Goal: Browse casually

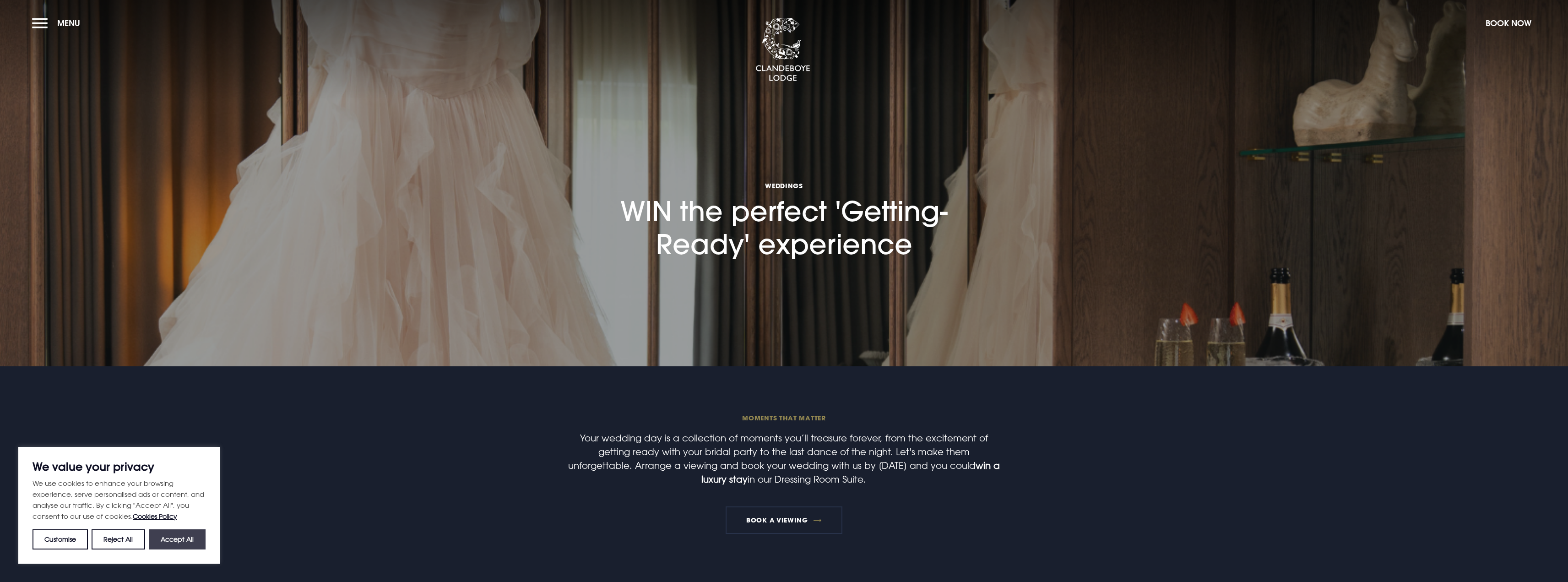
click at [172, 539] on button "Accept All" at bounding box center [177, 539] width 57 height 20
checkbox input "true"
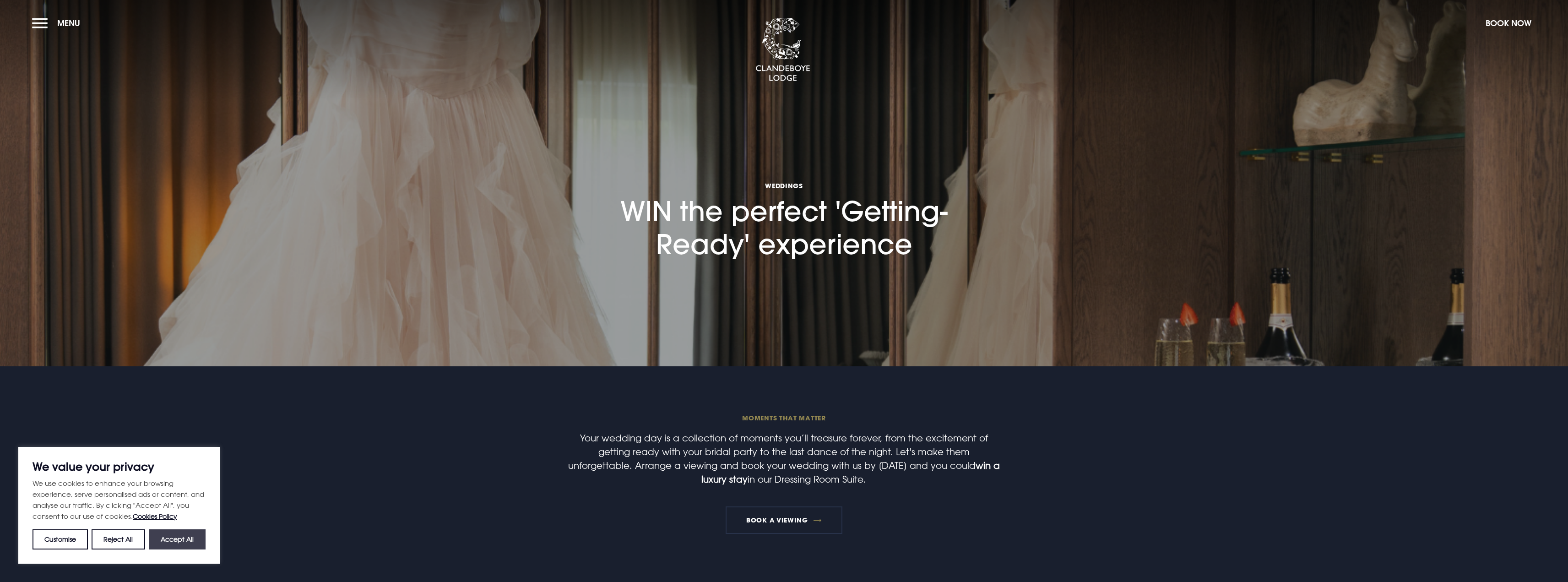
checkbox input "true"
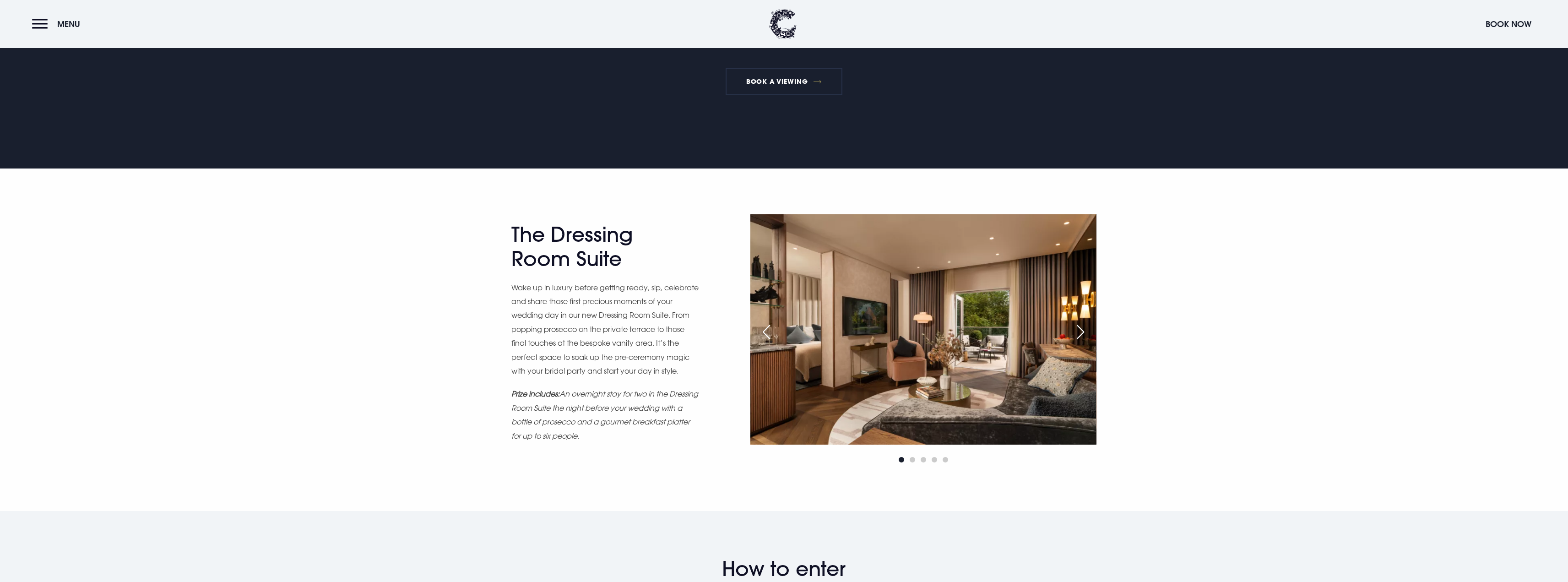
scroll to position [458, 0]
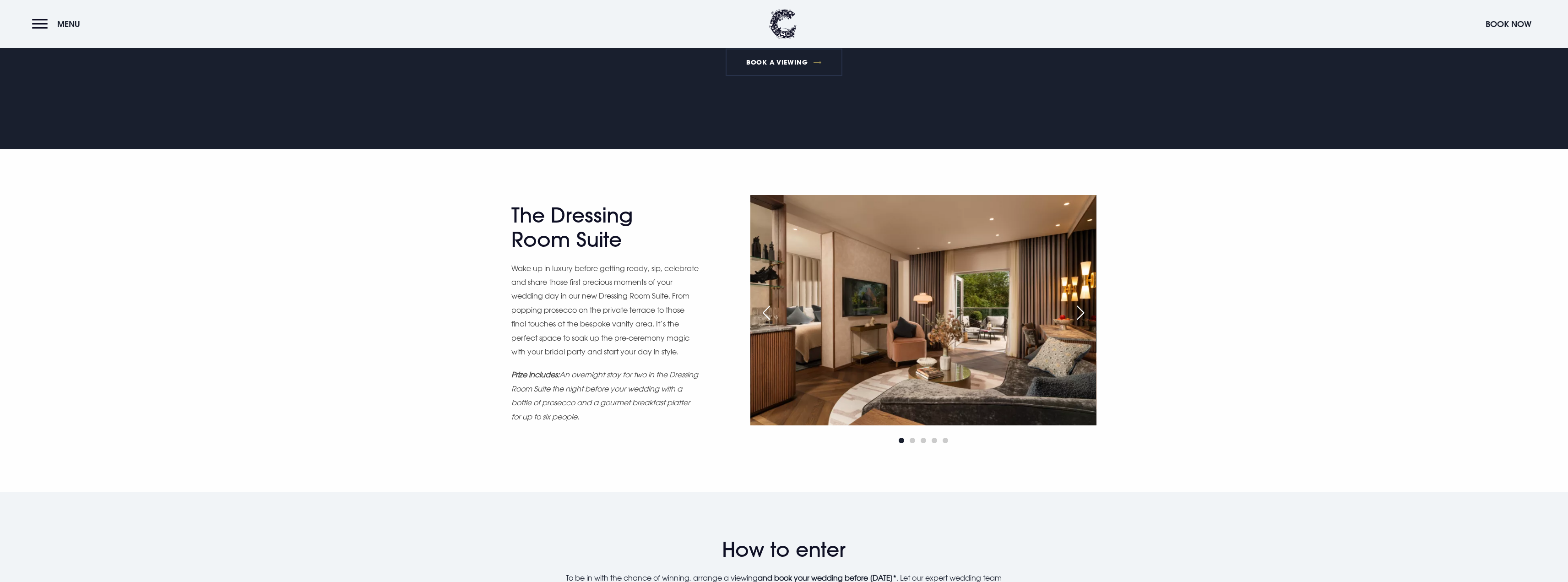
click at [1082, 314] on div "Next slide" at bounding box center [1080, 312] width 23 height 20
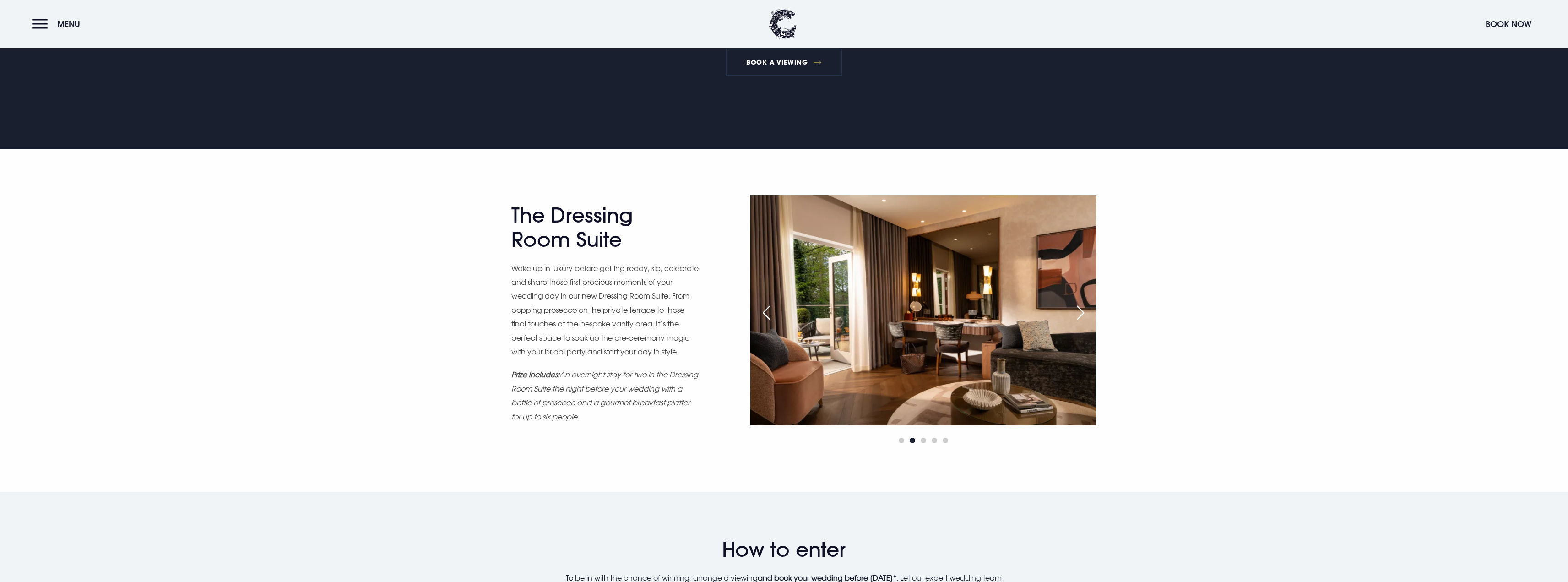
click at [1082, 314] on div "Next slide" at bounding box center [1080, 312] width 23 height 20
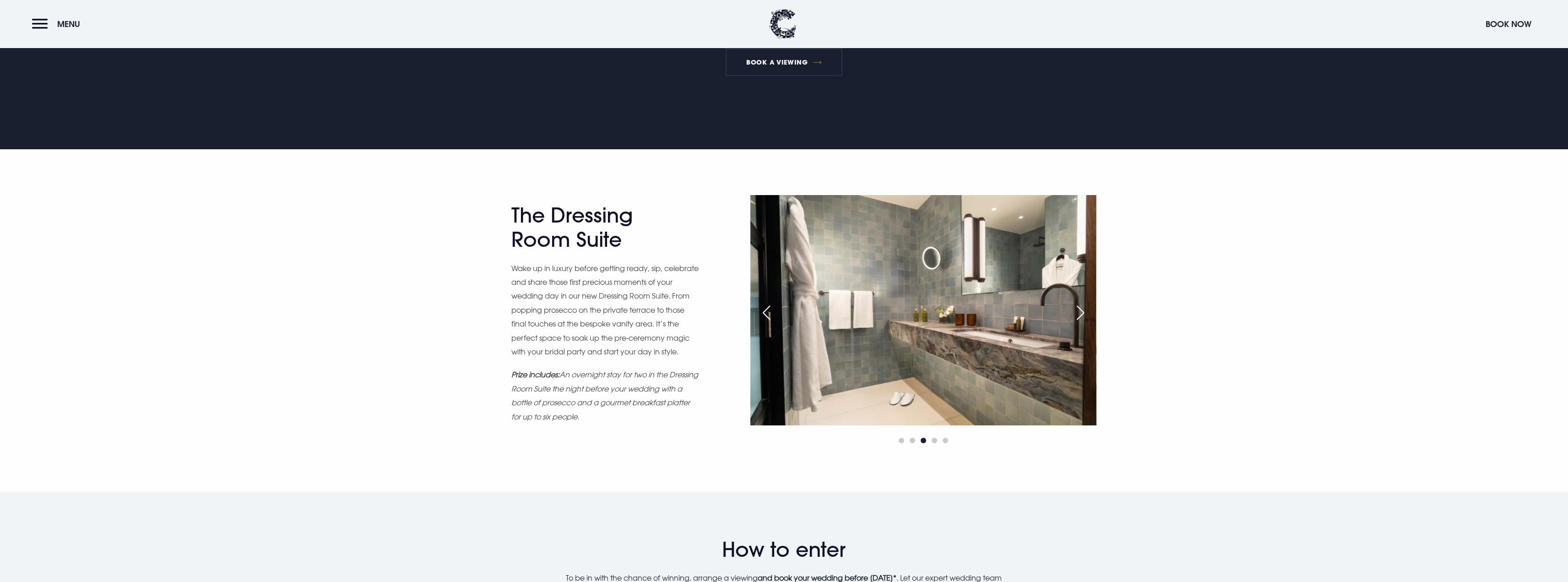
click at [1082, 314] on div "Next slide" at bounding box center [1080, 312] width 23 height 20
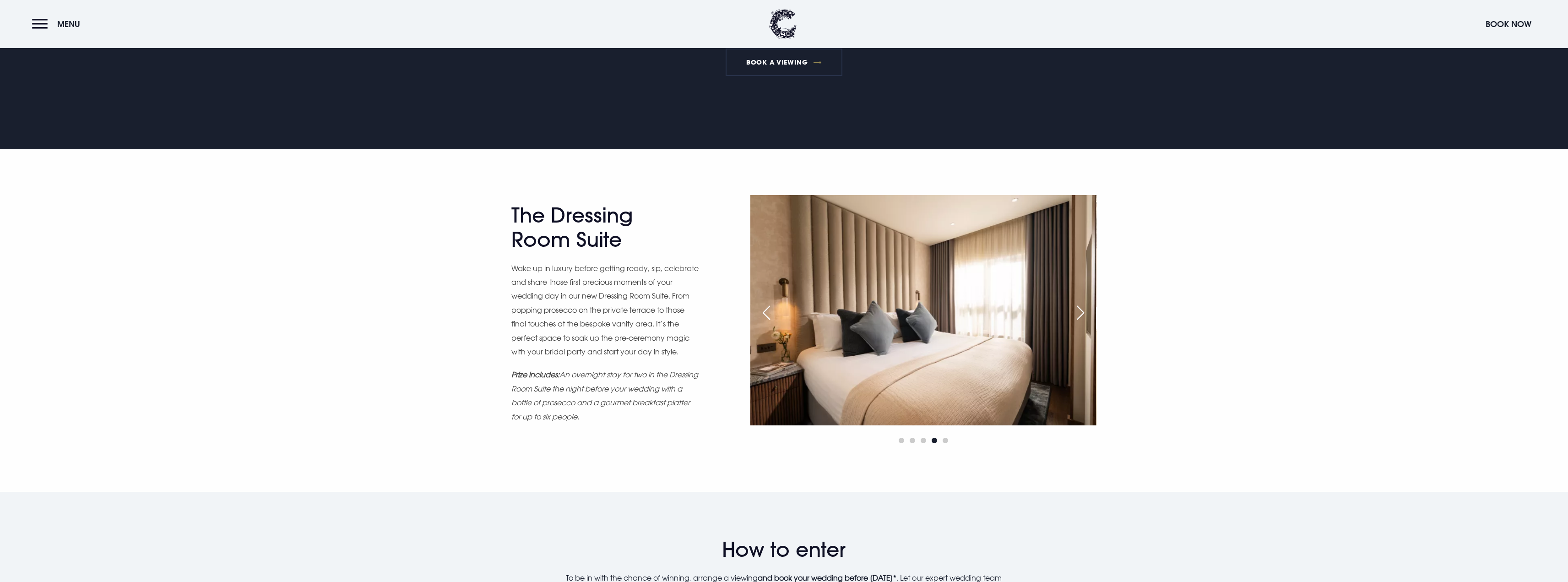
click at [1082, 314] on div "Next slide" at bounding box center [1080, 312] width 23 height 20
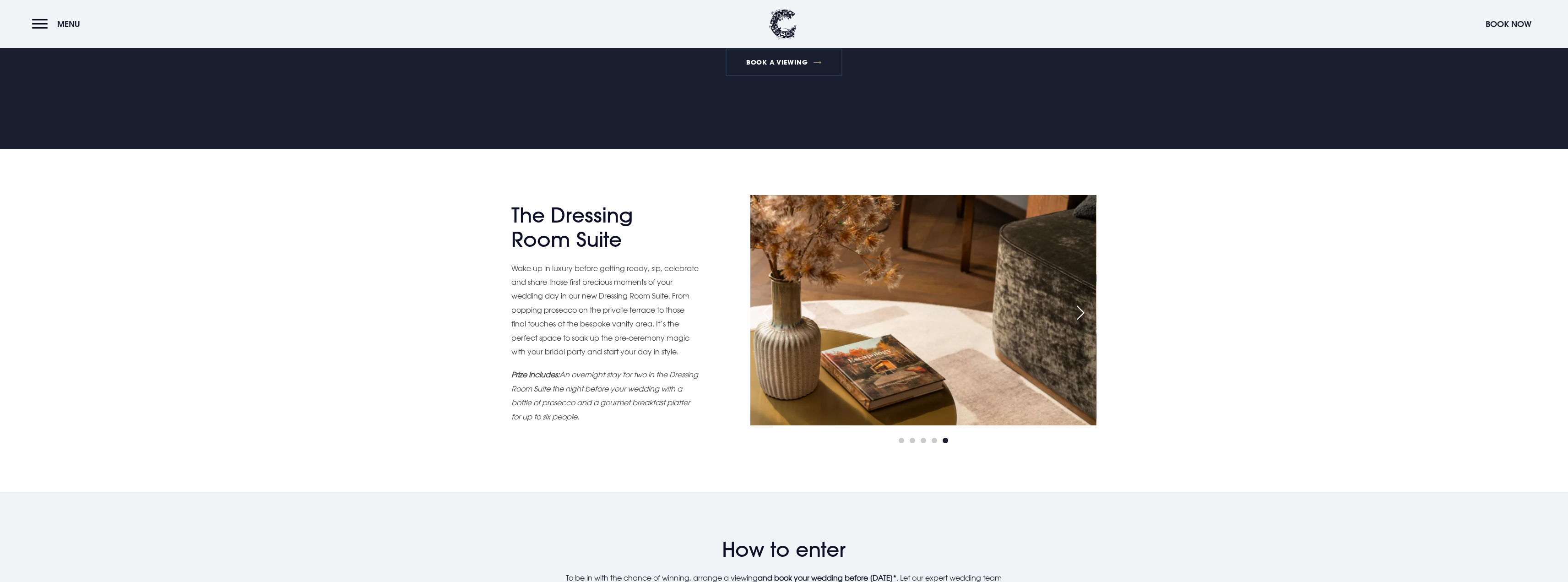
click at [1082, 314] on div "Next slide" at bounding box center [1080, 312] width 23 height 20
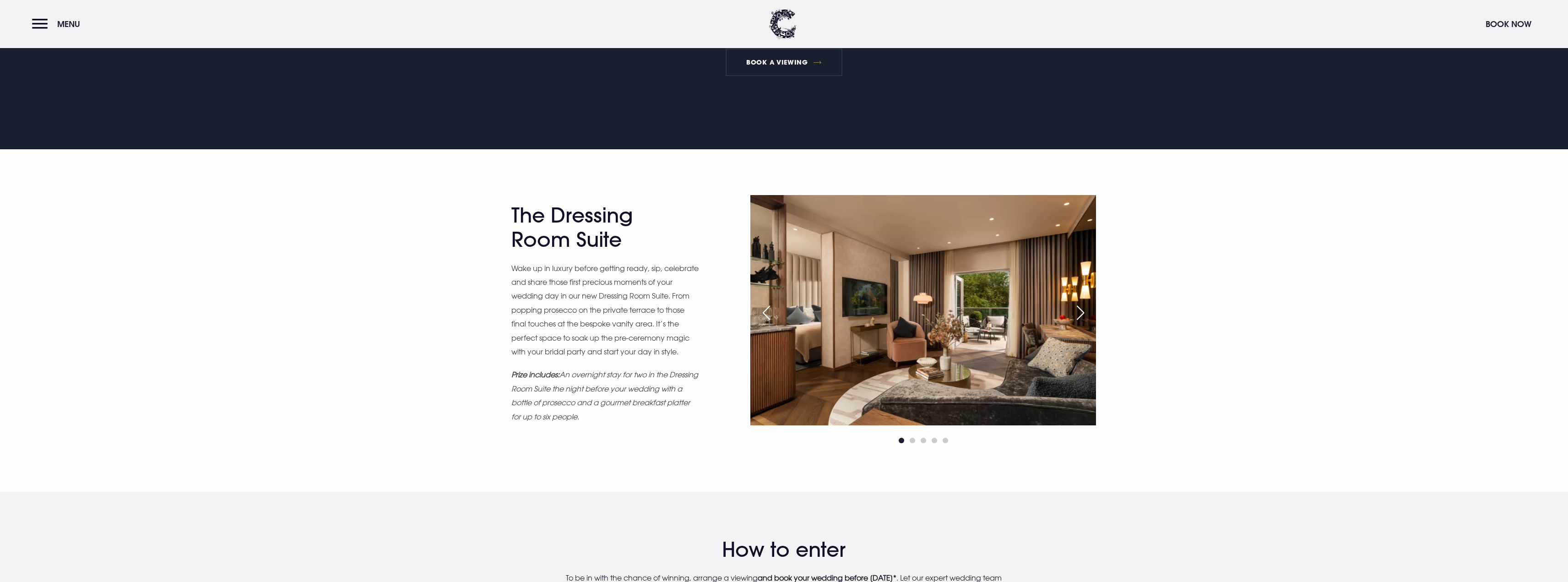
click at [1082, 314] on div "Next slide" at bounding box center [1080, 312] width 23 height 20
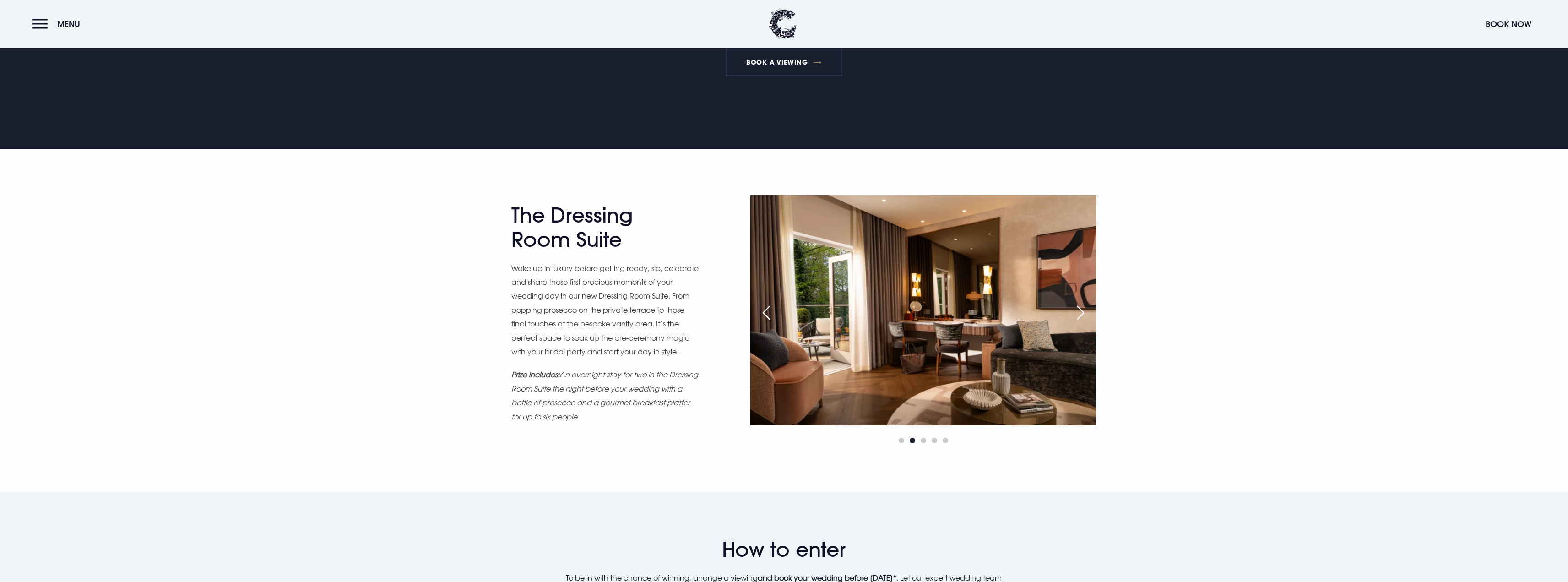
click at [1082, 314] on div "Next slide" at bounding box center [1080, 312] width 23 height 20
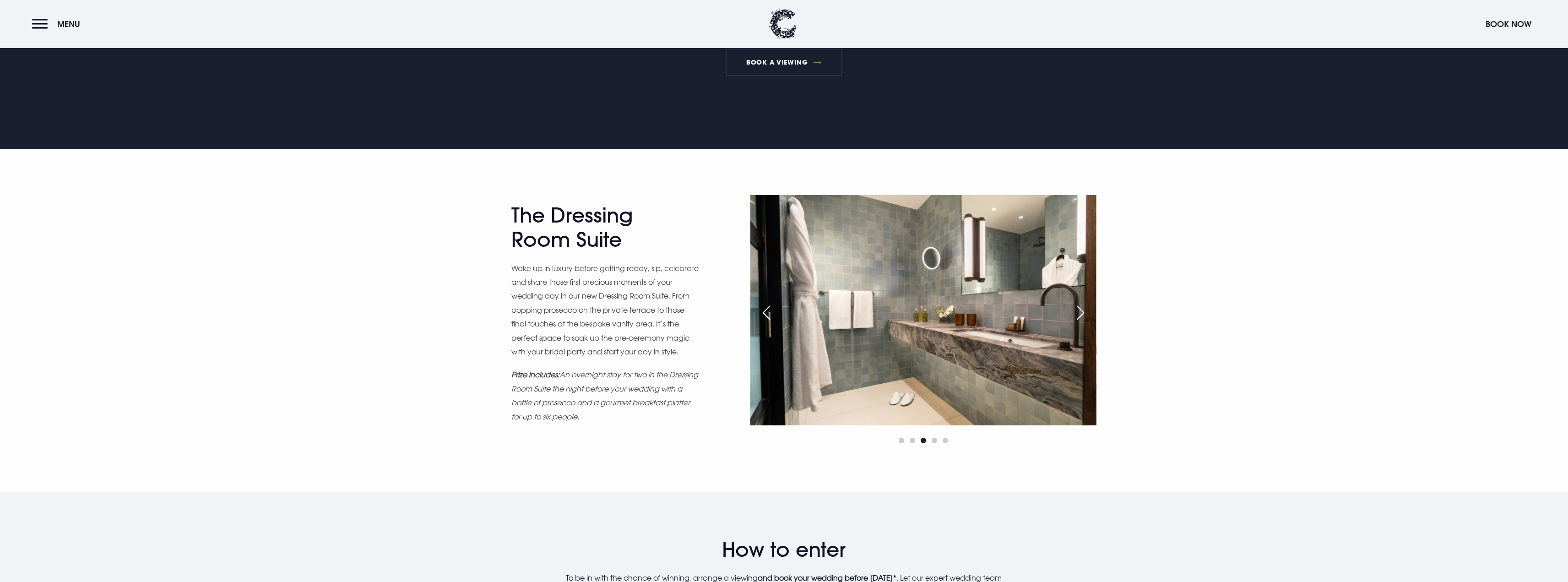
click at [1082, 308] on div "Next slide" at bounding box center [1080, 312] width 23 height 20
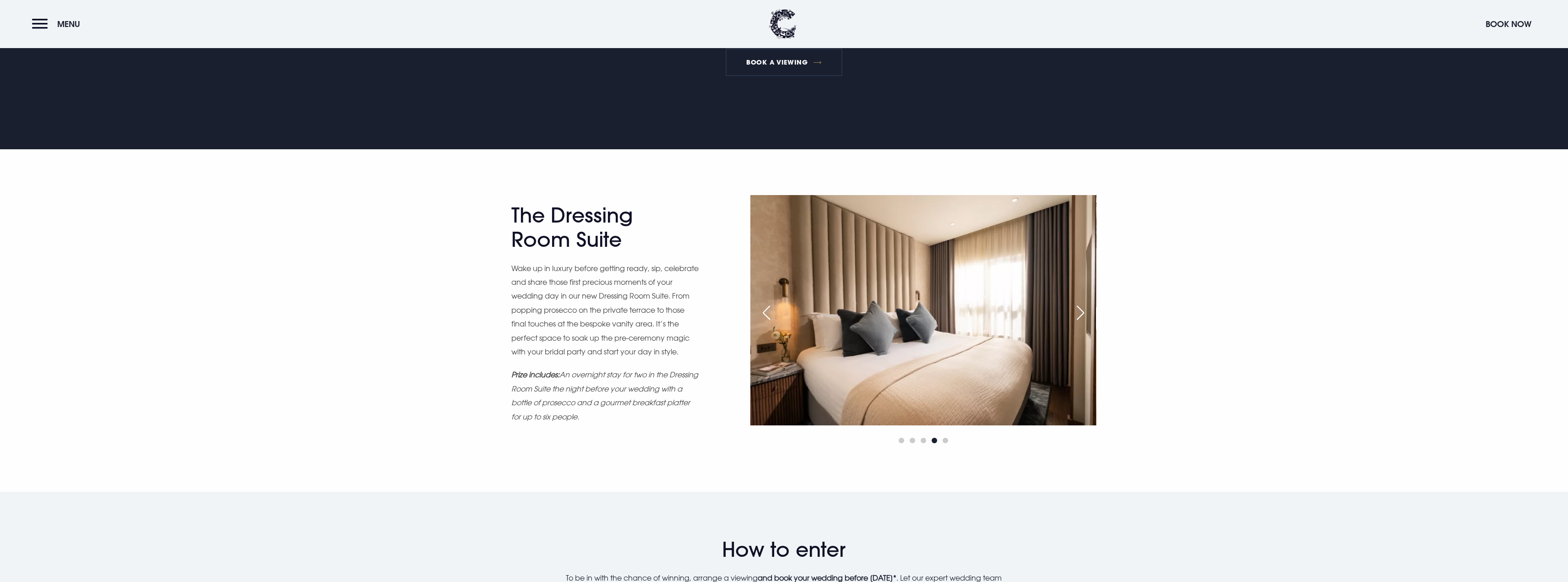
click at [1082, 308] on div "Next slide" at bounding box center [1080, 312] width 23 height 20
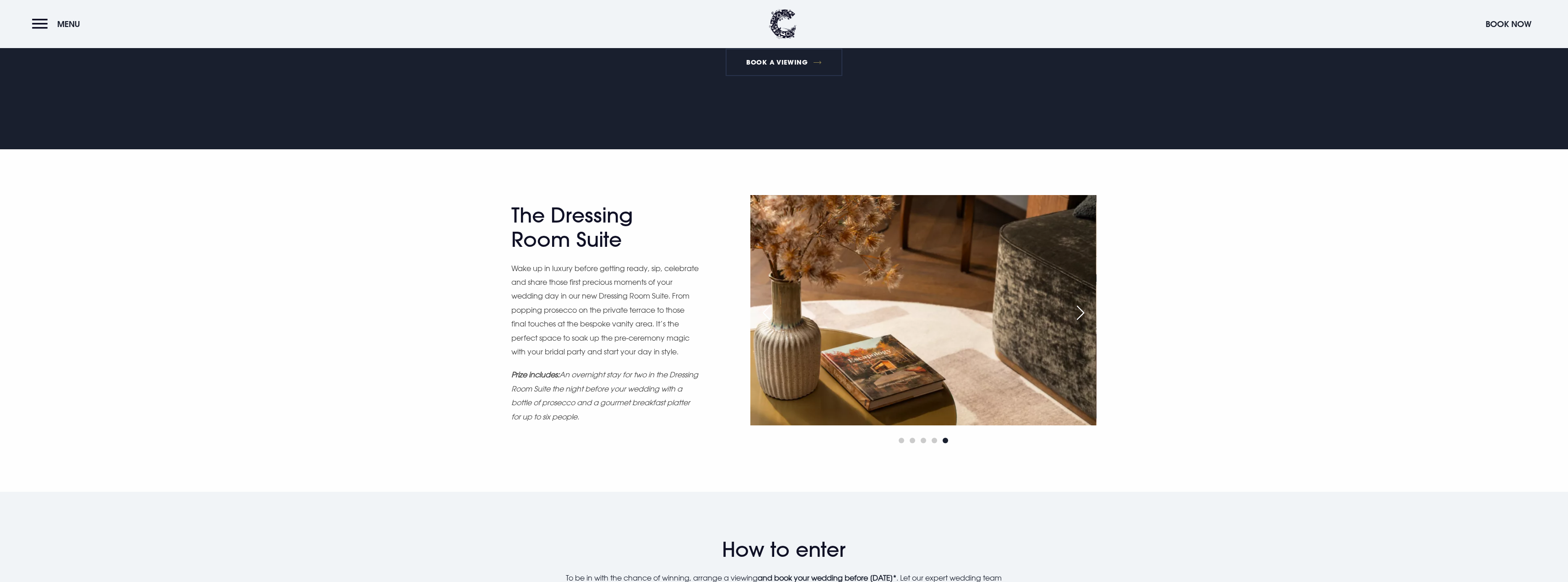
click at [1082, 308] on div "Next slide" at bounding box center [1080, 312] width 23 height 20
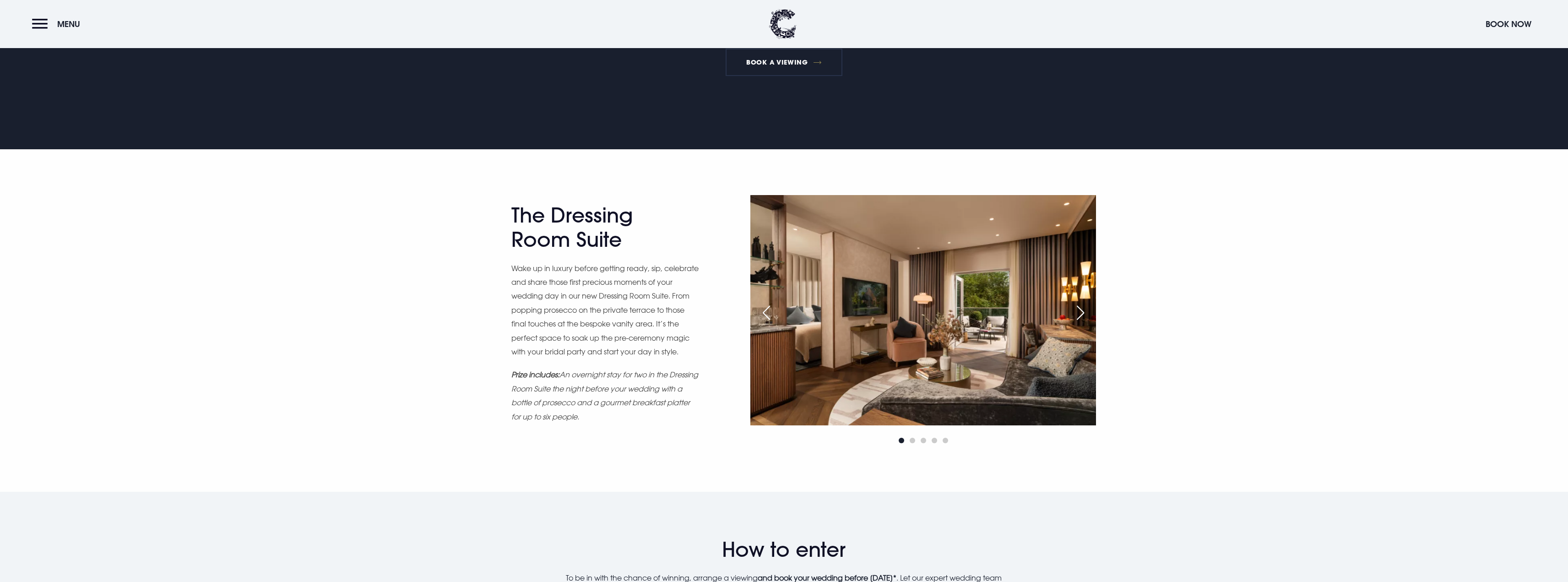
click at [1082, 308] on div "Next slide" at bounding box center [1080, 312] width 23 height 20
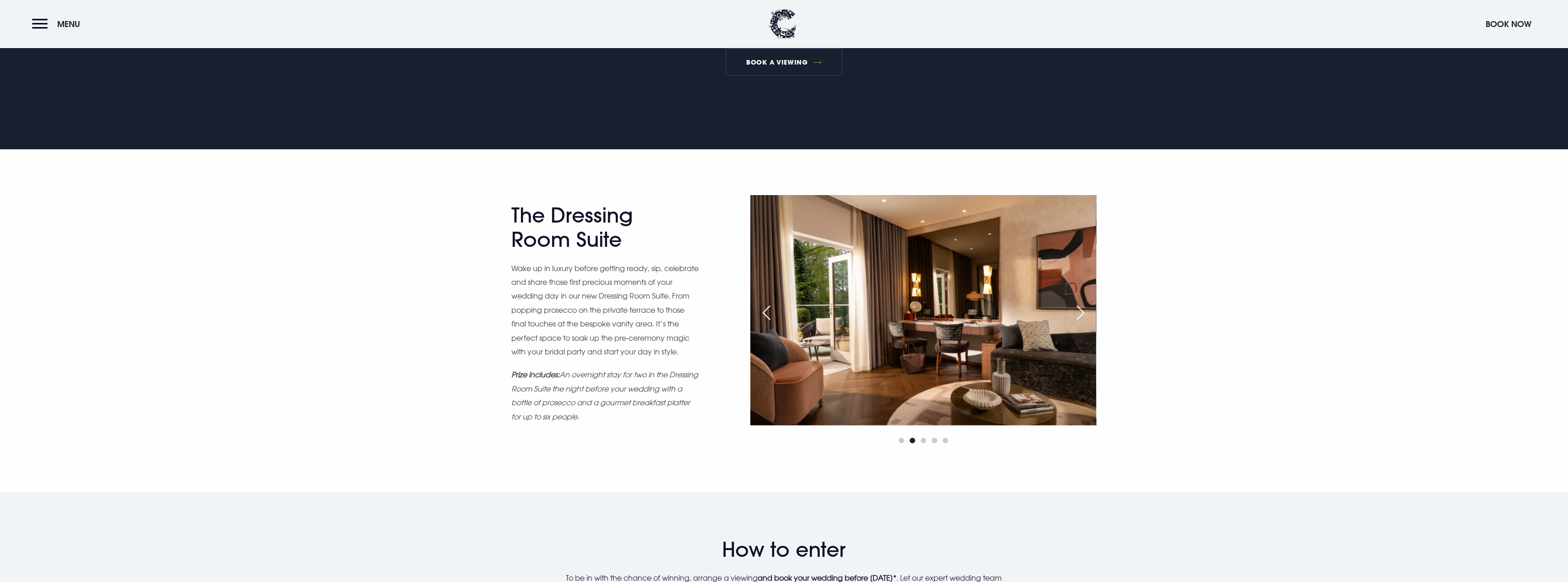
click at [1082, 308] on div "Next slide" at bounding box center [1080, 312] width 23 height 20
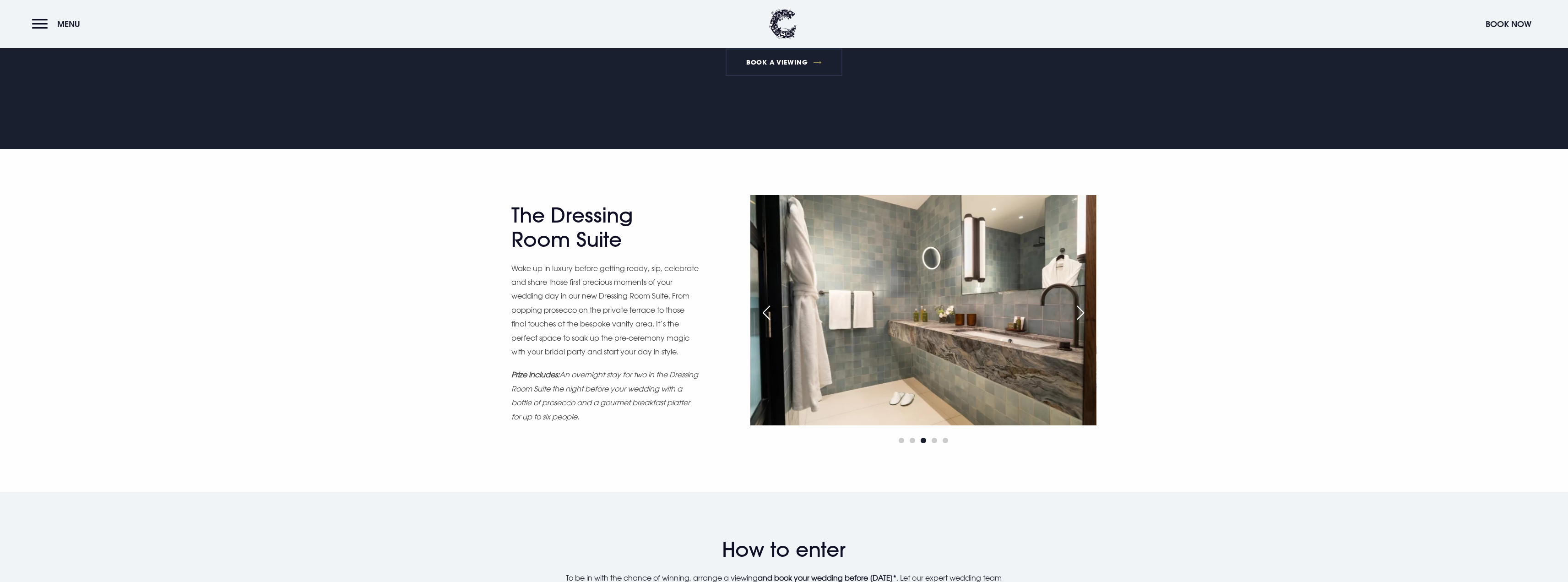
click at [1082, 308] on div "Next slide" at bounding box center [1080, 312] width 23 height 20
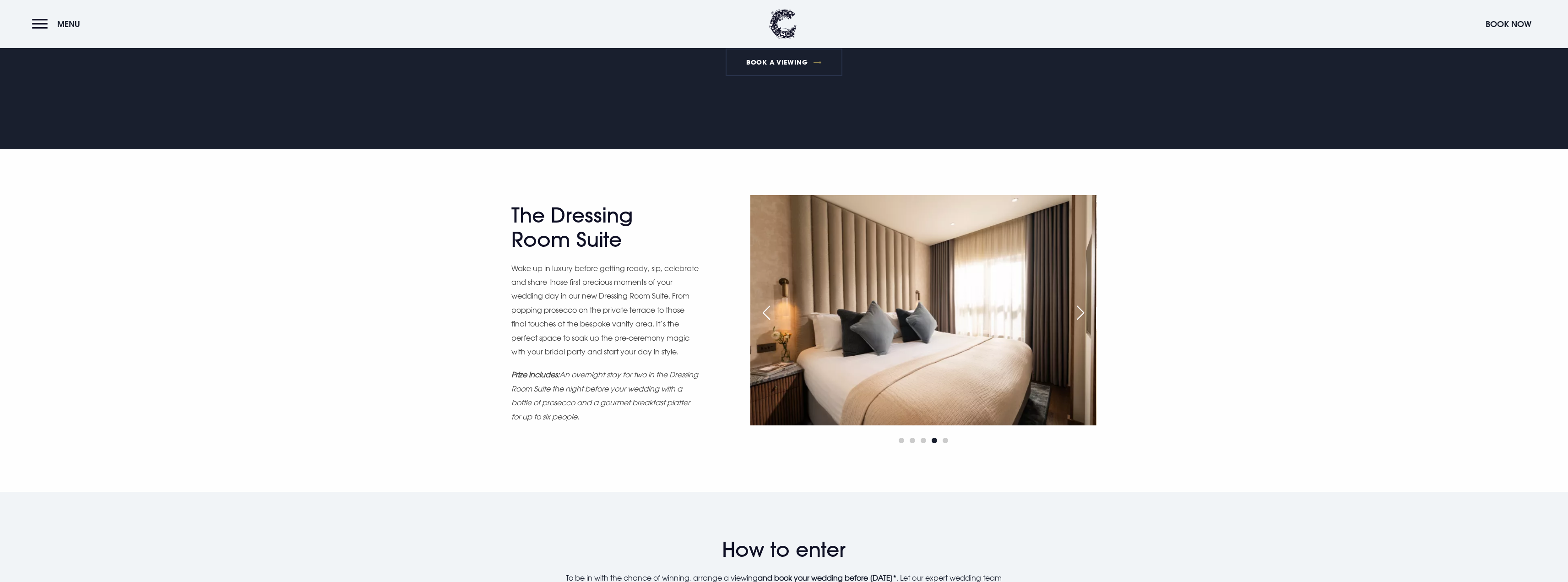
click at [1082, 308] on div "Next slide" at bounding box center [1080, 312] width 23 height 20
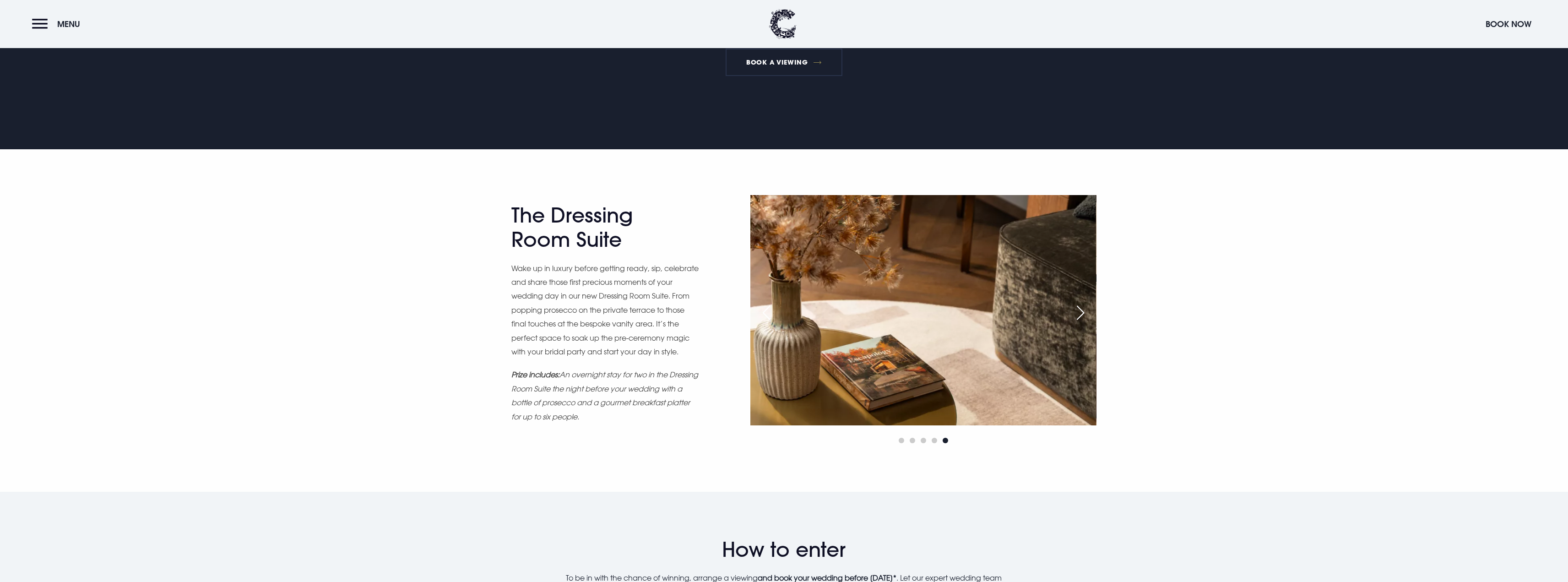
click at [1082, 308] on div "Next slide" at bounding box center [1080, 312] width 23 height 20
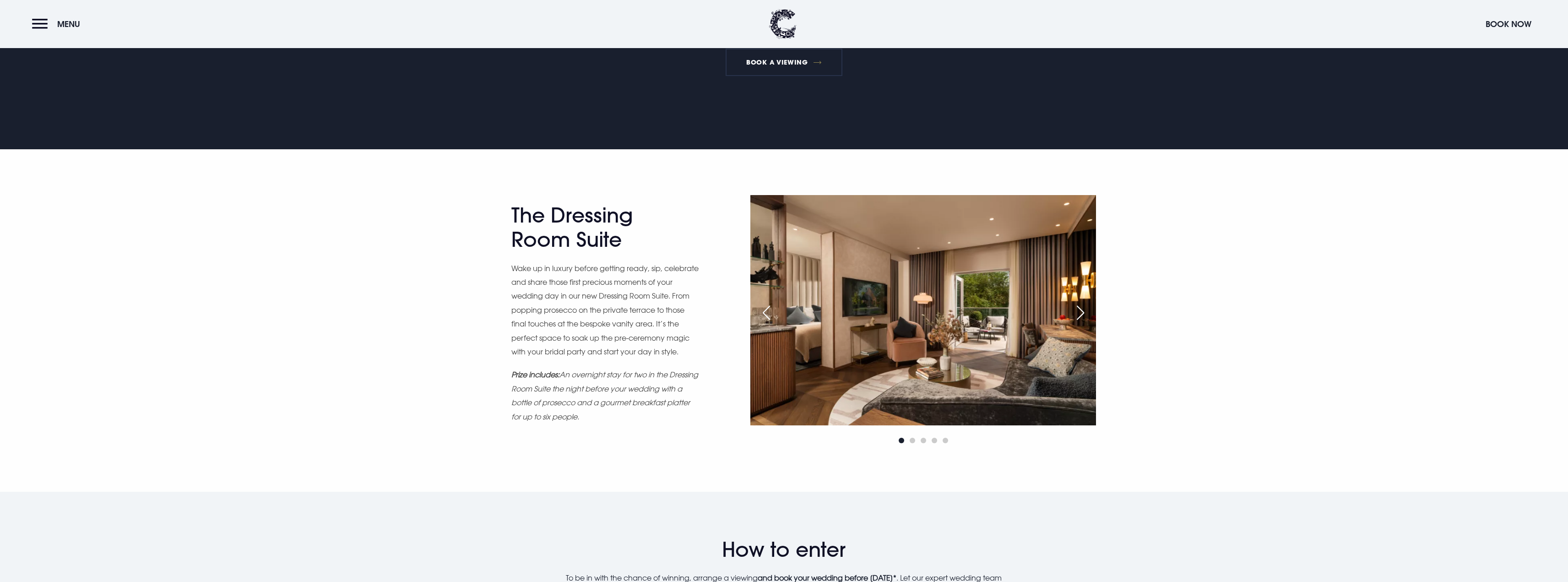
click at [1082, 308] on div "Next slide" at bounding box center [1080, 312] width 23 height 20
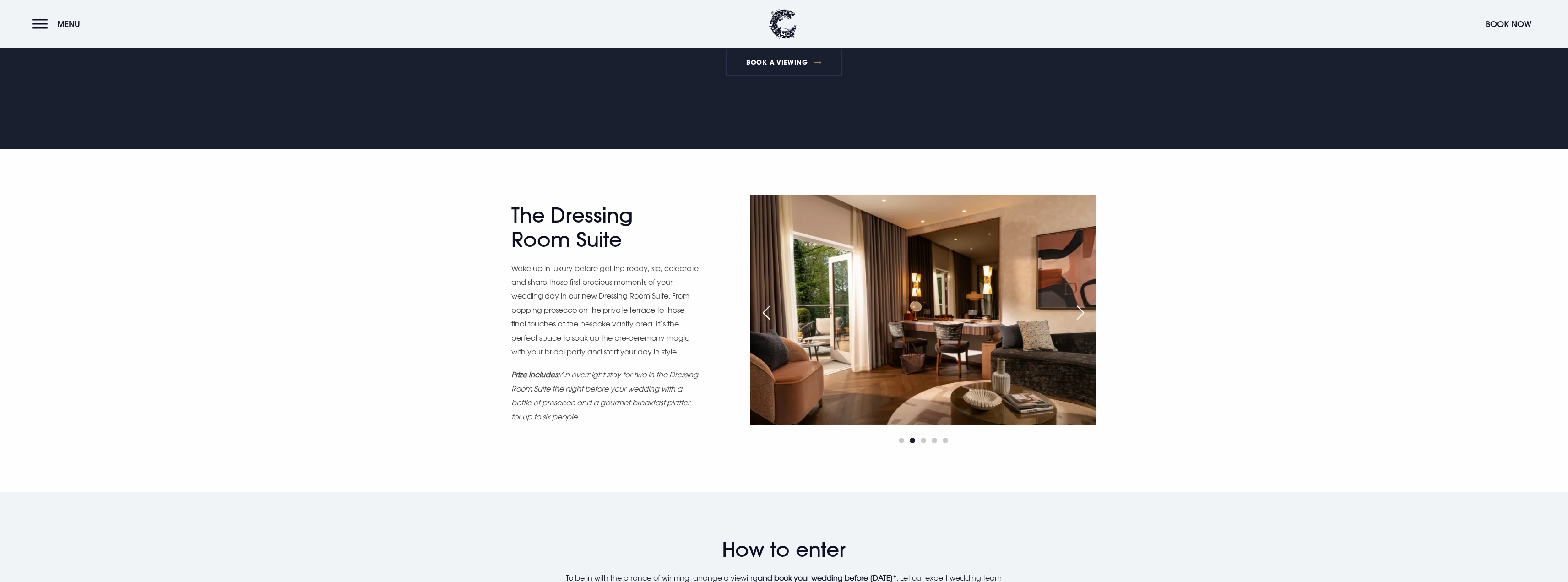
click at [1082, 309] on div "Next slide" at bounding box center [1080, 312] width 23 height 20
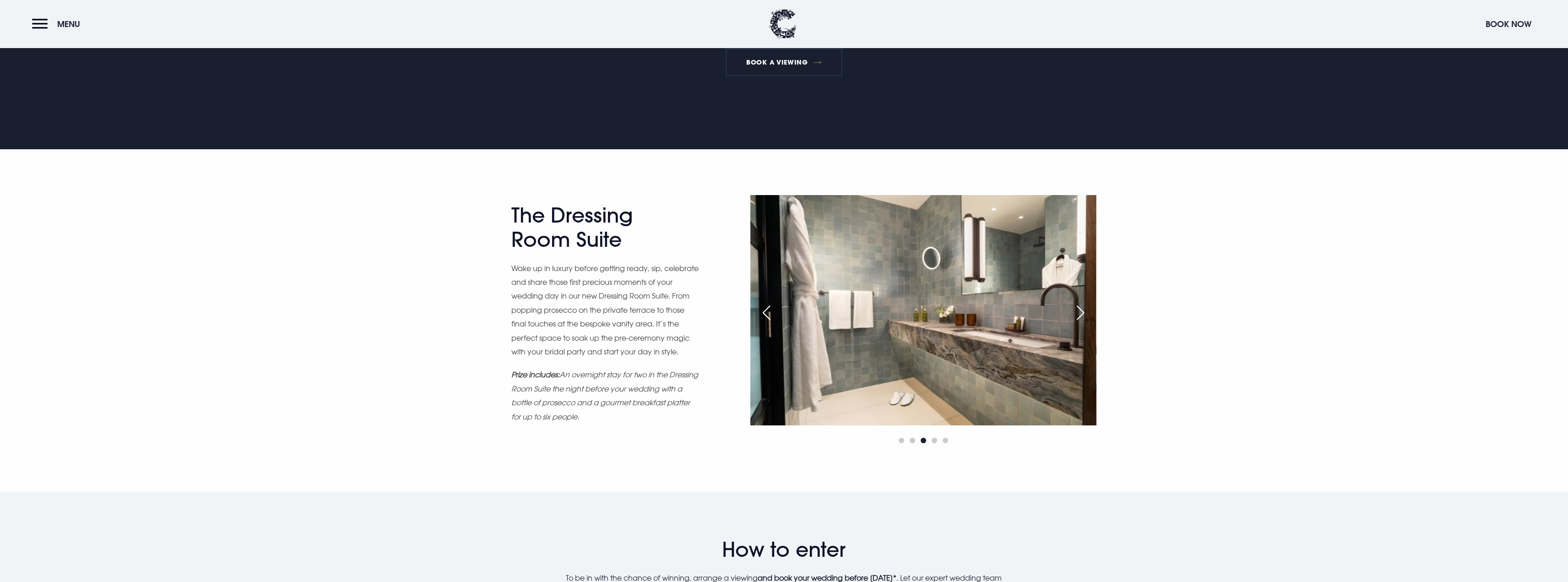
click at [1082, 309] on div "Next slide" at bounding box center [1080, 312] width 23 height 20
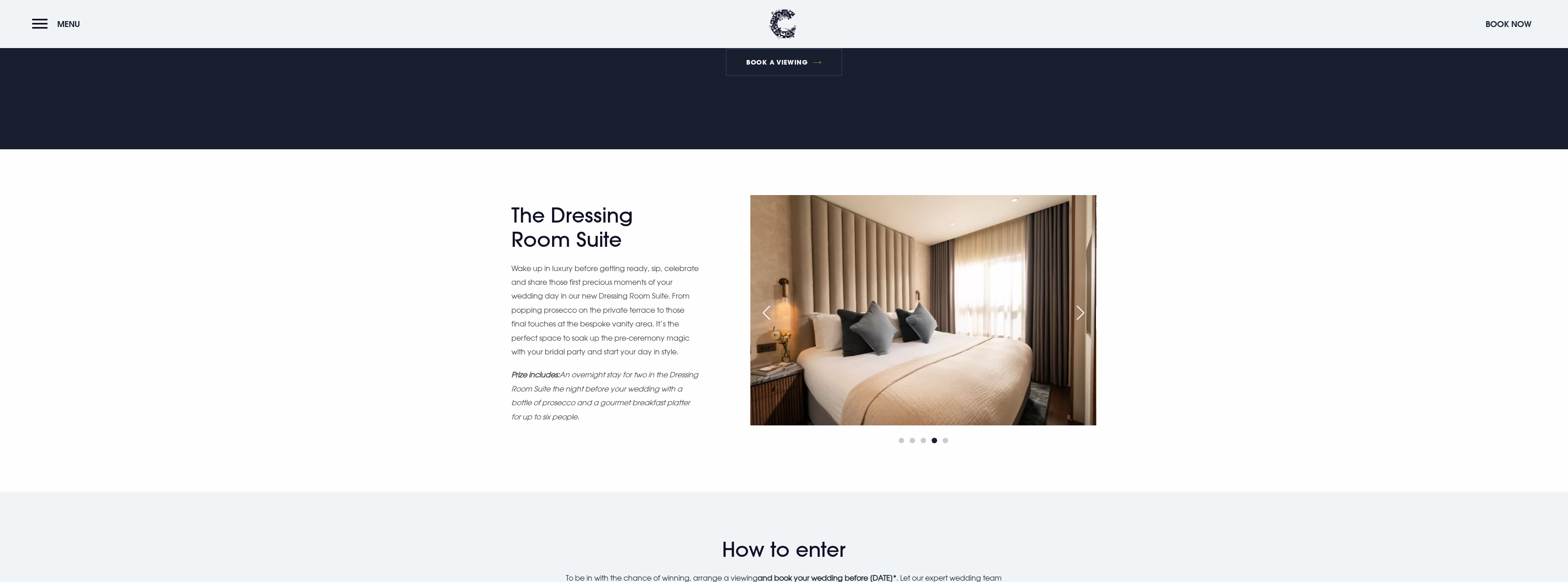
click at [1082, 309] on div "Next slide" at bounding box center [1080, 312] width 23 height 20
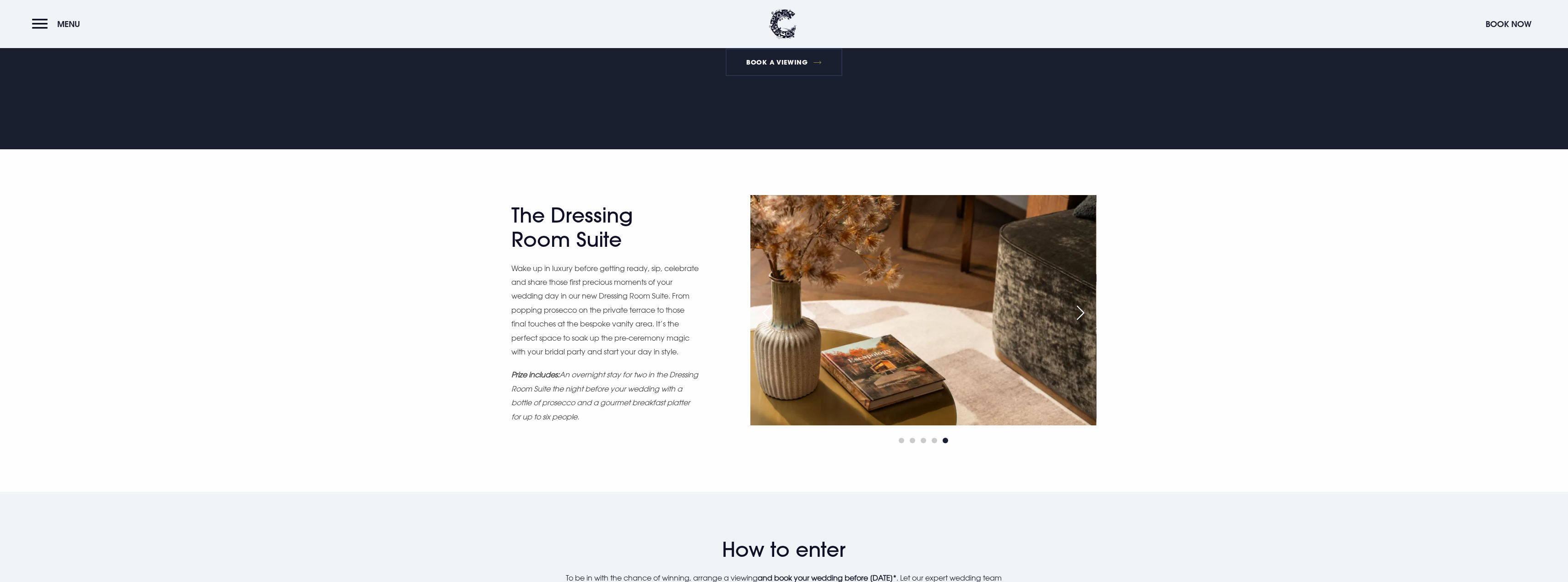
click at [1082, 309] on div "Next slide" at bounding box center [1080, 312] width 23 height 20
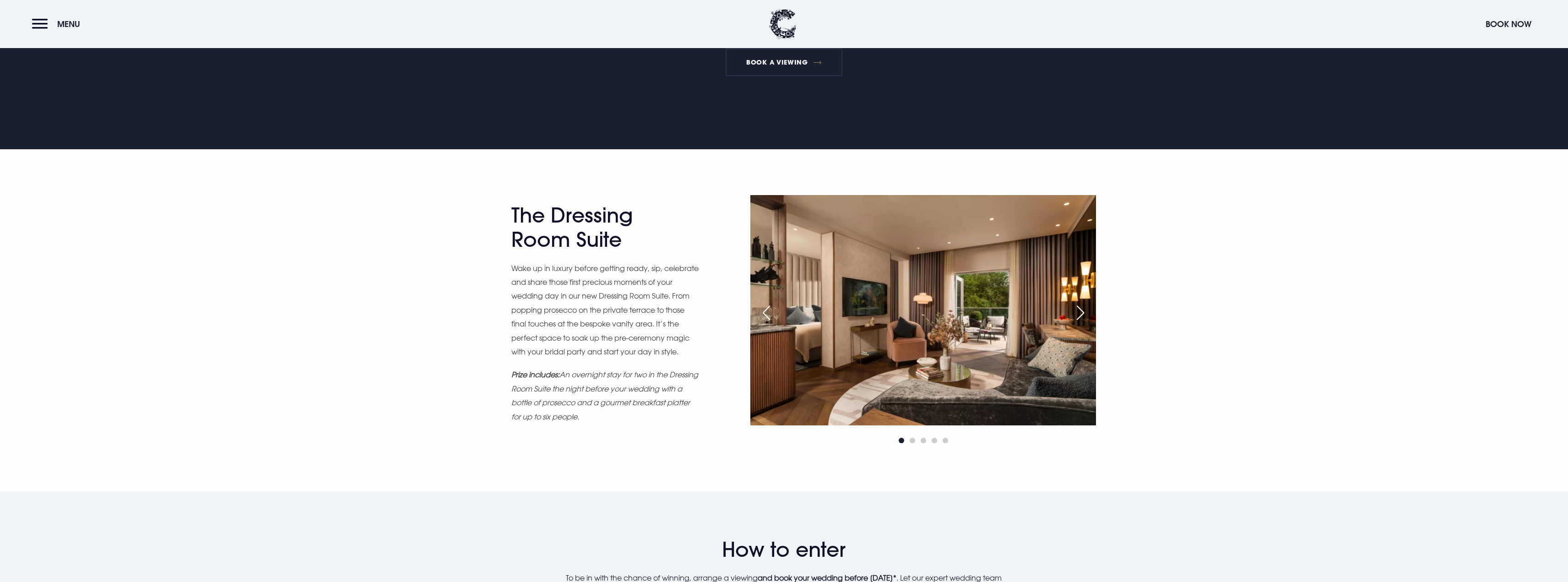
click at [774, 307] on div "Previous slide" at bounding box center [767, 312] width 23 height 20
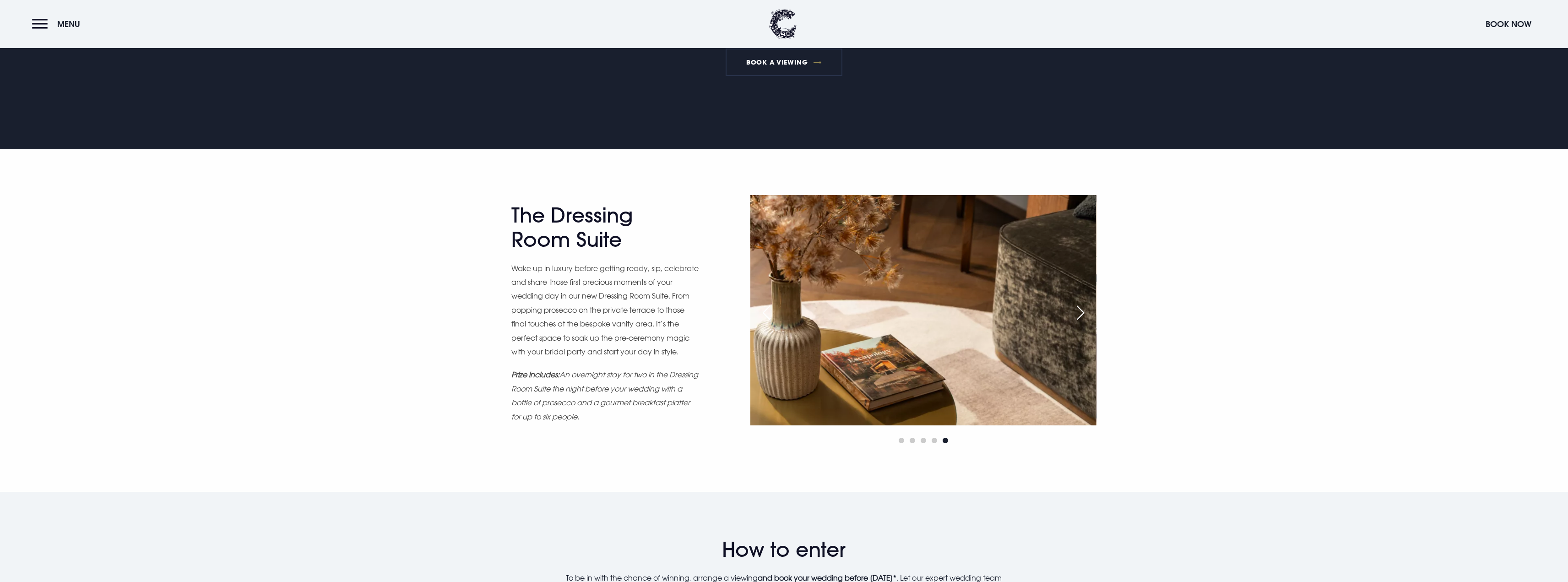
click at [764, 299] on img at bounding box center [923, 310] width 346 height 230
click at [764, 303] on div "Previous slide" at bounding box center [767, 312] width 23 height 20
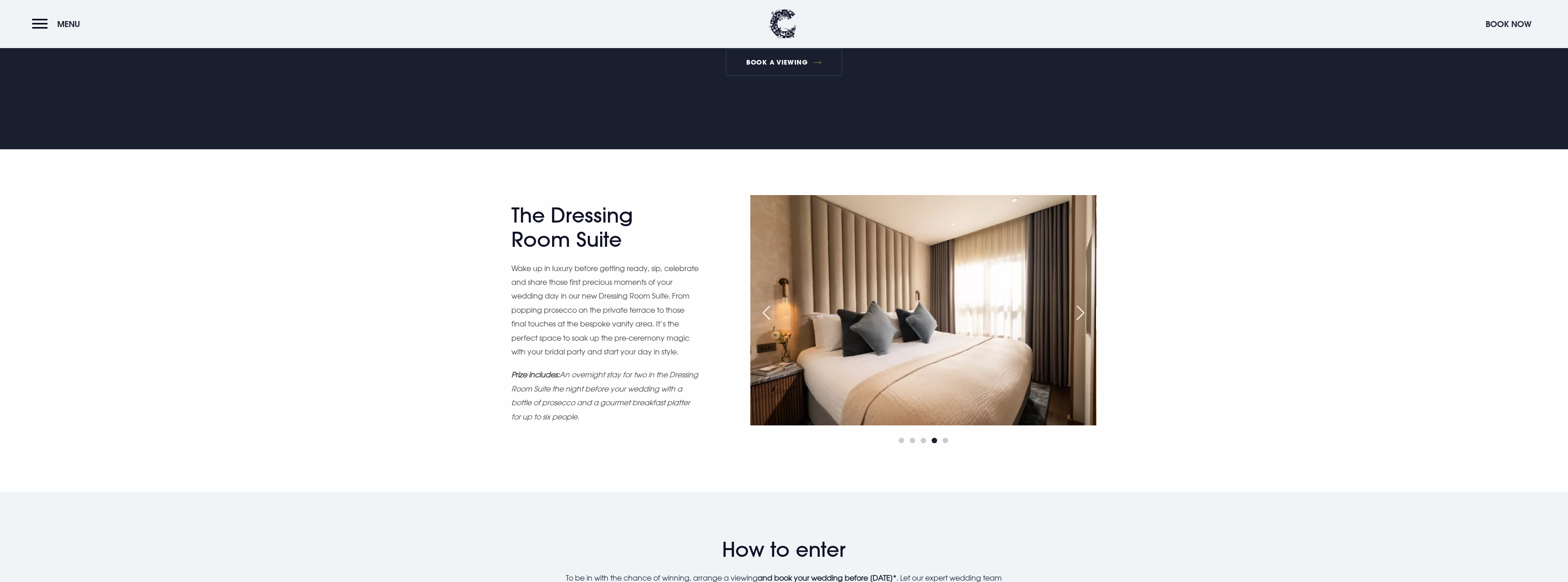
click at [765, 305] on div "Previous slide" at bounding box center [767, 312] width 23 height 20
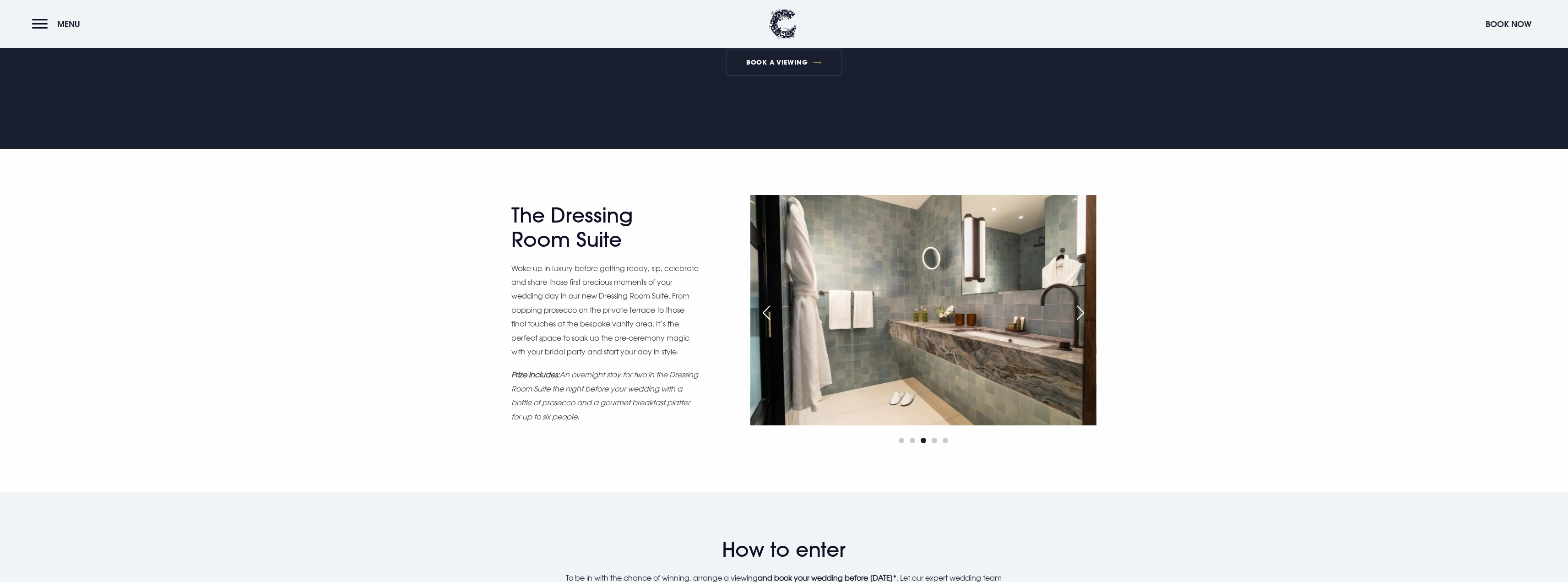
click at [765, 305] on div "Previous slide" at bounding box center [767, 312] width 23 height 20
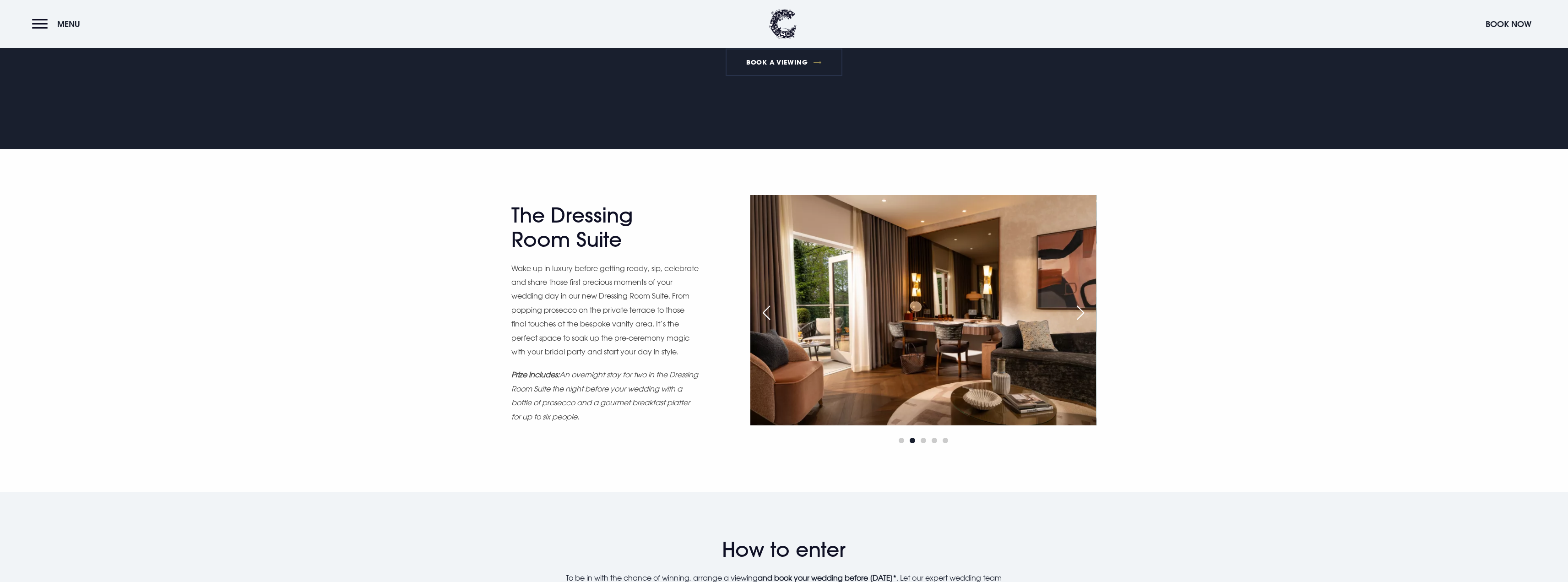
click at [1078, 314] on div "Next slide" at bounding box center [1080, 312] width 23 height 20
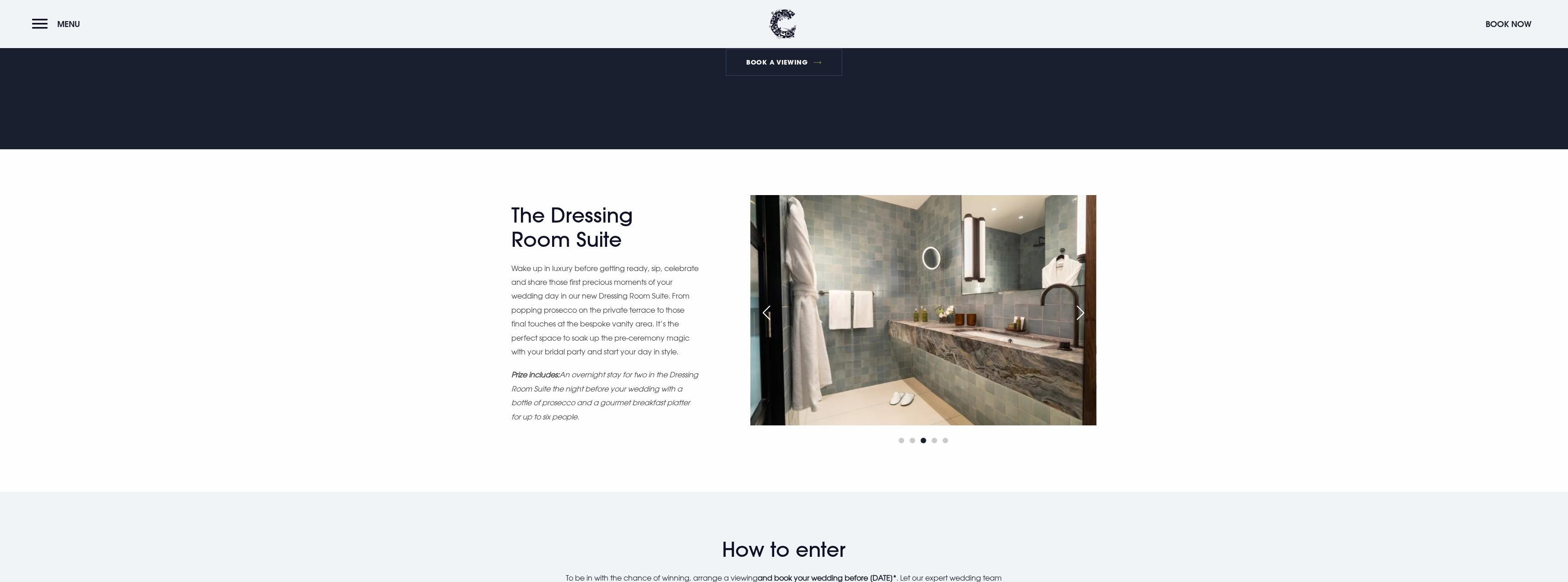
click at [1078, 314] on div "Next slide" at bounding box center [1080, 312] width 23 height 20
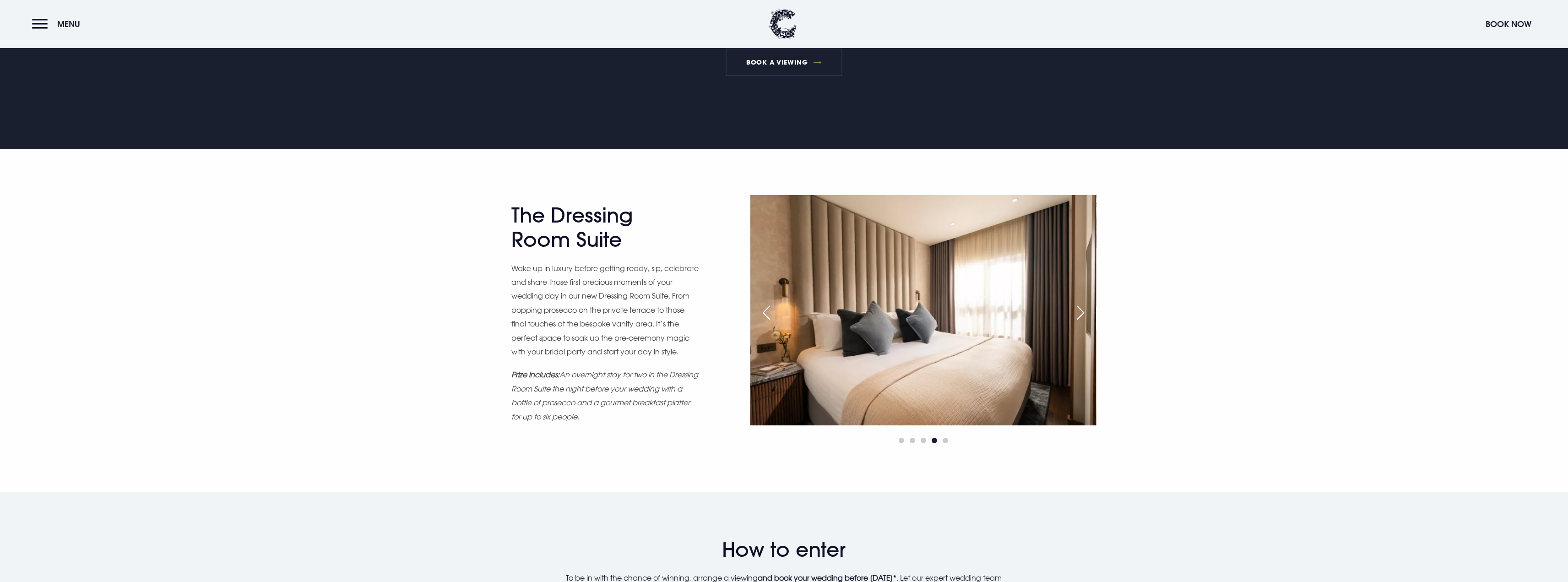
click at [768, 309] on div "Previous slide" at bounding box center [767, 312] width 23 height 20
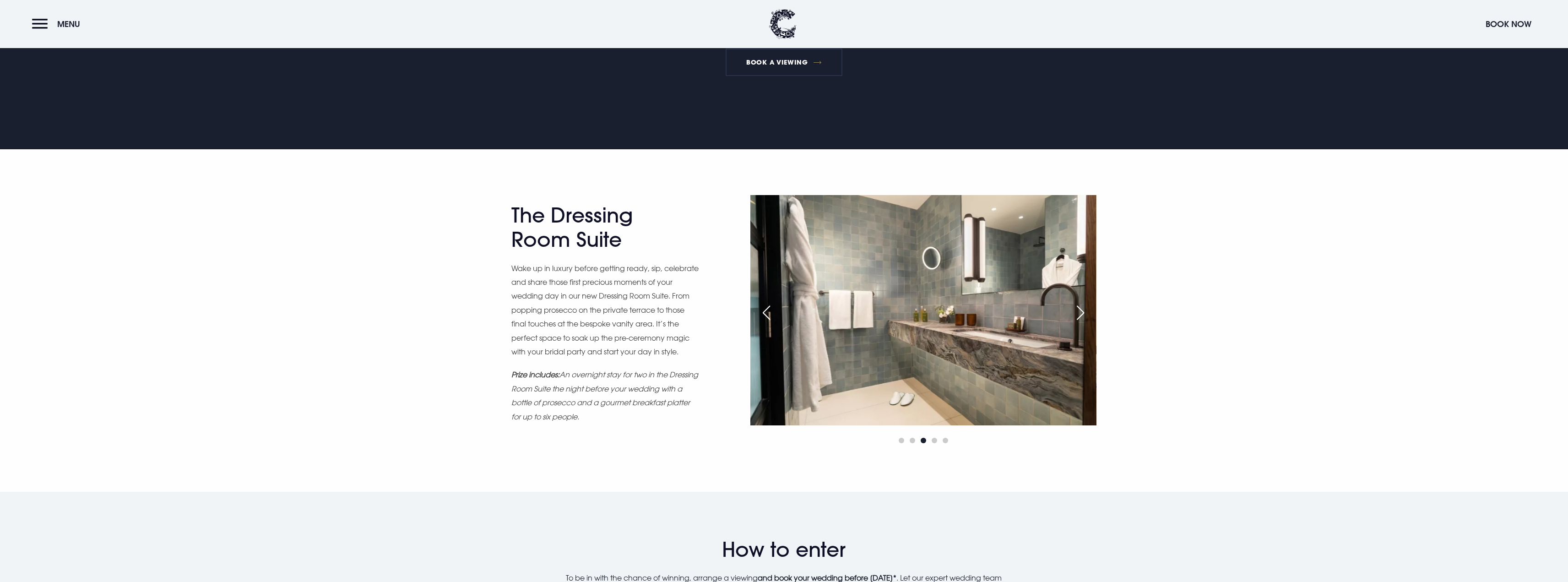
click at [774, 321] on div "Previous slide" at bounding box center [767, 312] width 23 height 20
click at [769, 314] on div "Previous slide" at bounding box center [767, 312] width 23 height 20
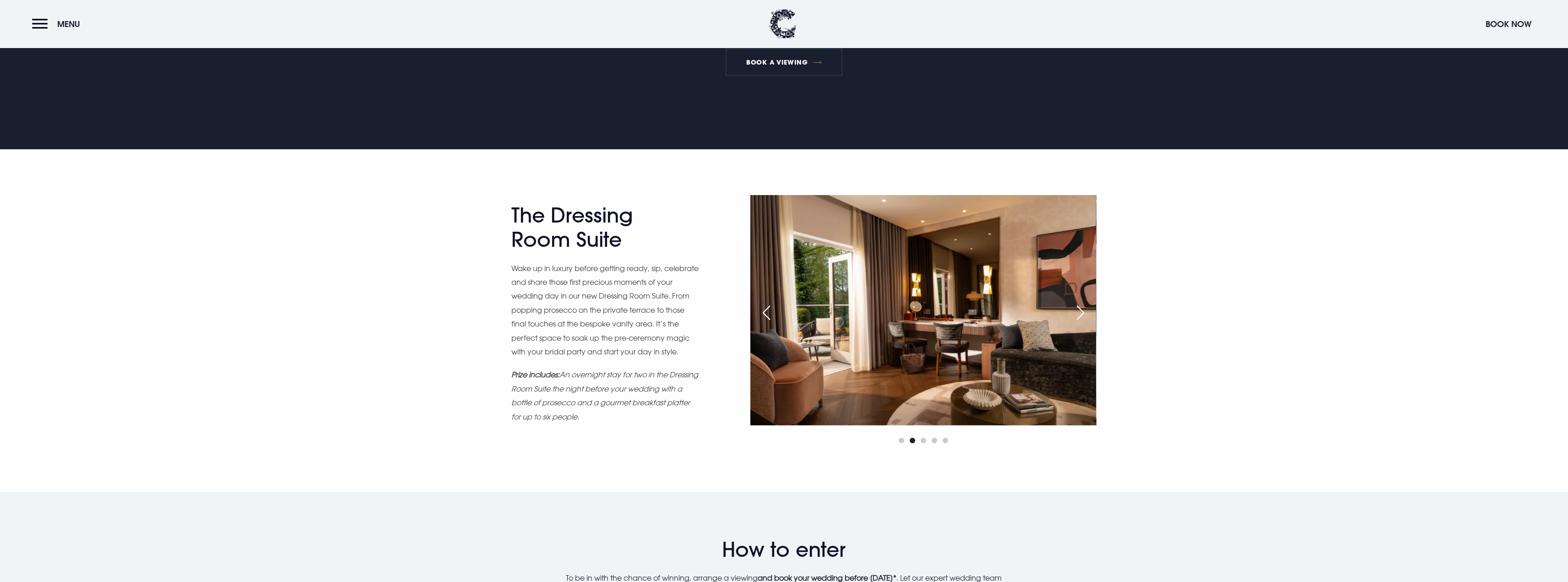
click at [769, 314] on div "Previous slide" at bounding box center [767, 312] width 23 height 20
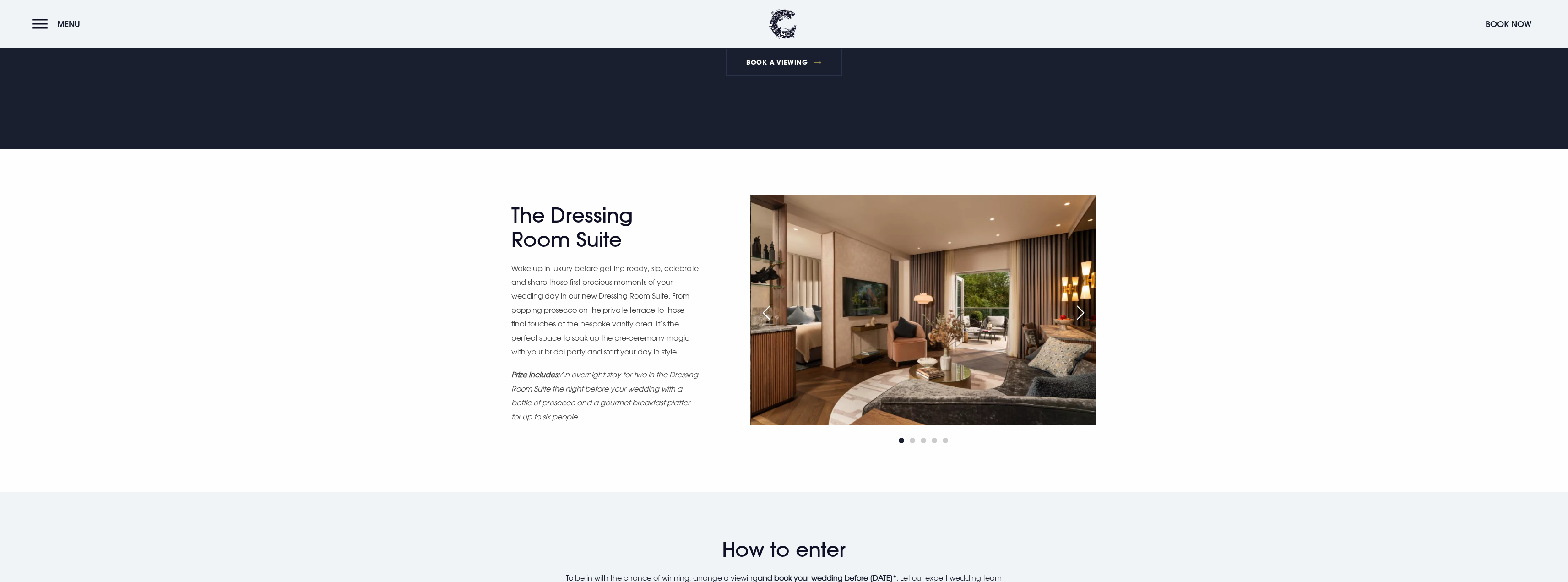
click at [1073, 310] on div "Next slide" at bounding box center [1080, 312] width 23 height 20
click at [1079, 308] on div "Next slide" at bounding box center [1080, 312] width 23 height 20
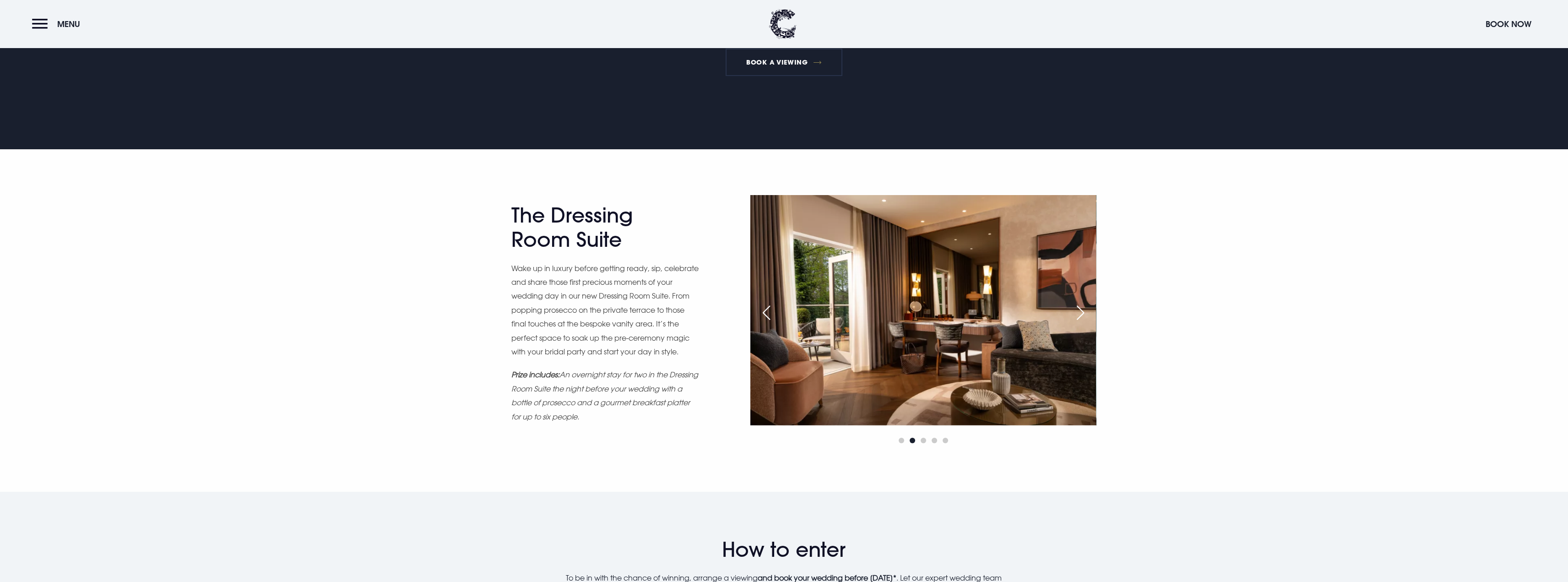
click at [1082, 307] on div "Next slide" at bounding box center [1080, 312] width 23 height 20
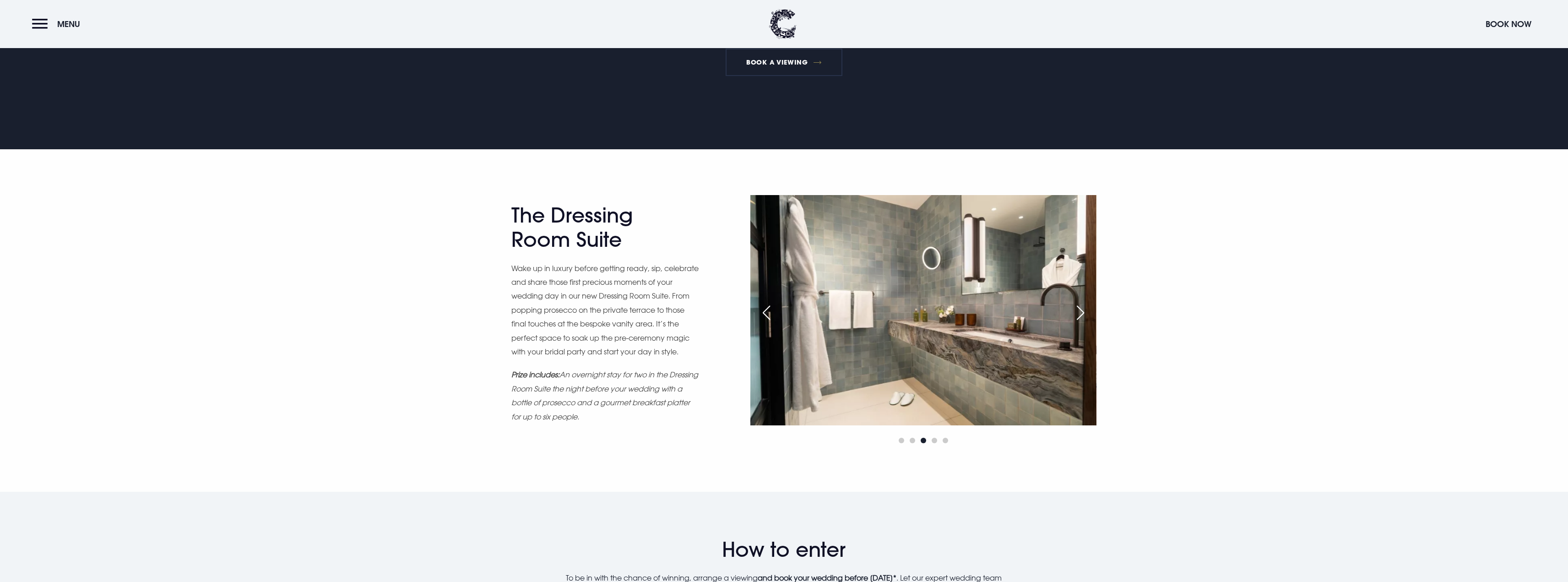
click at [1079, 309] on div "Next slide" at bounding box center [1080, 312] width 23 height 20
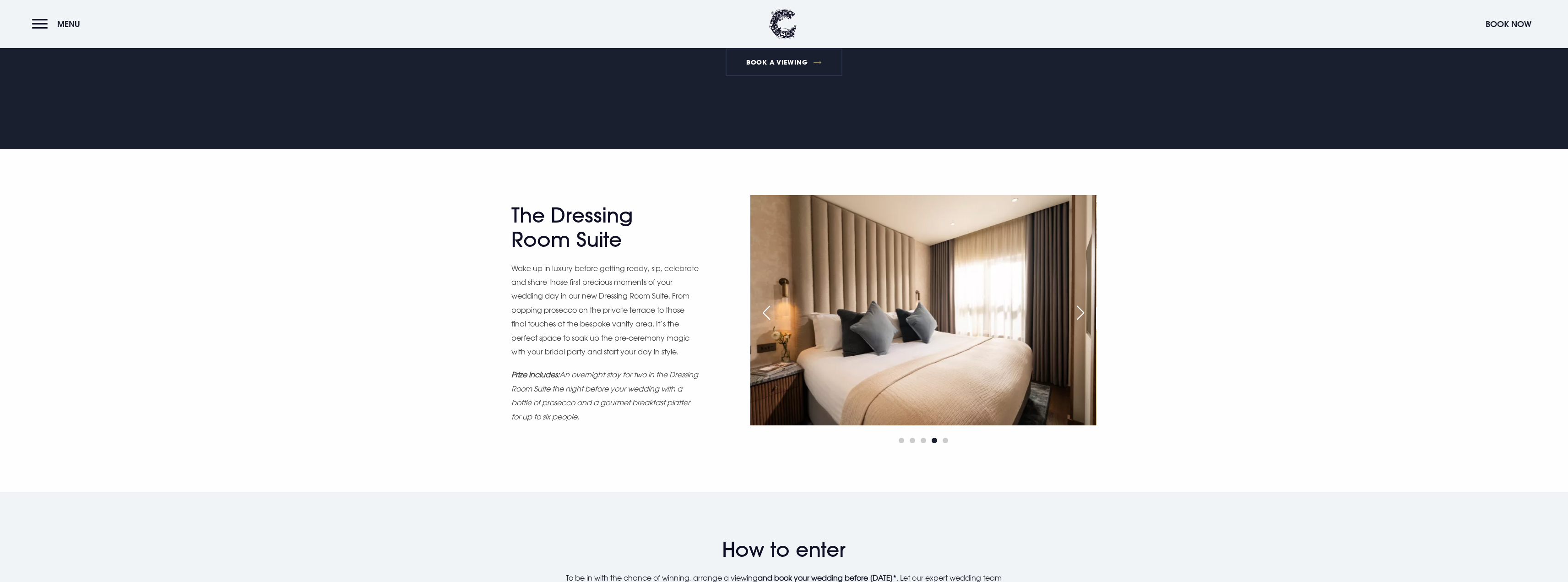
click at [1079, 309] on div "Next slide" at bounding box center [1080, 312] width 23 height 20
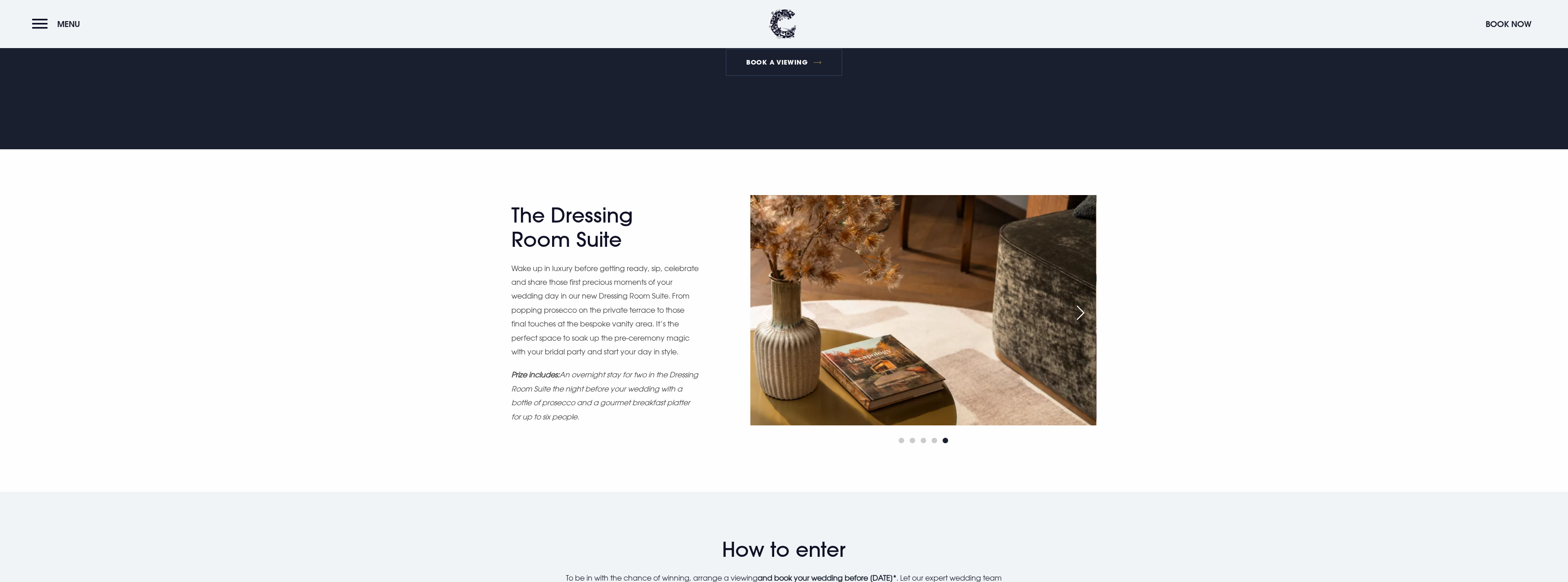
click at [1079, 309] on div "Next slide" at bounding box center [1080, 312] width 23 height 20
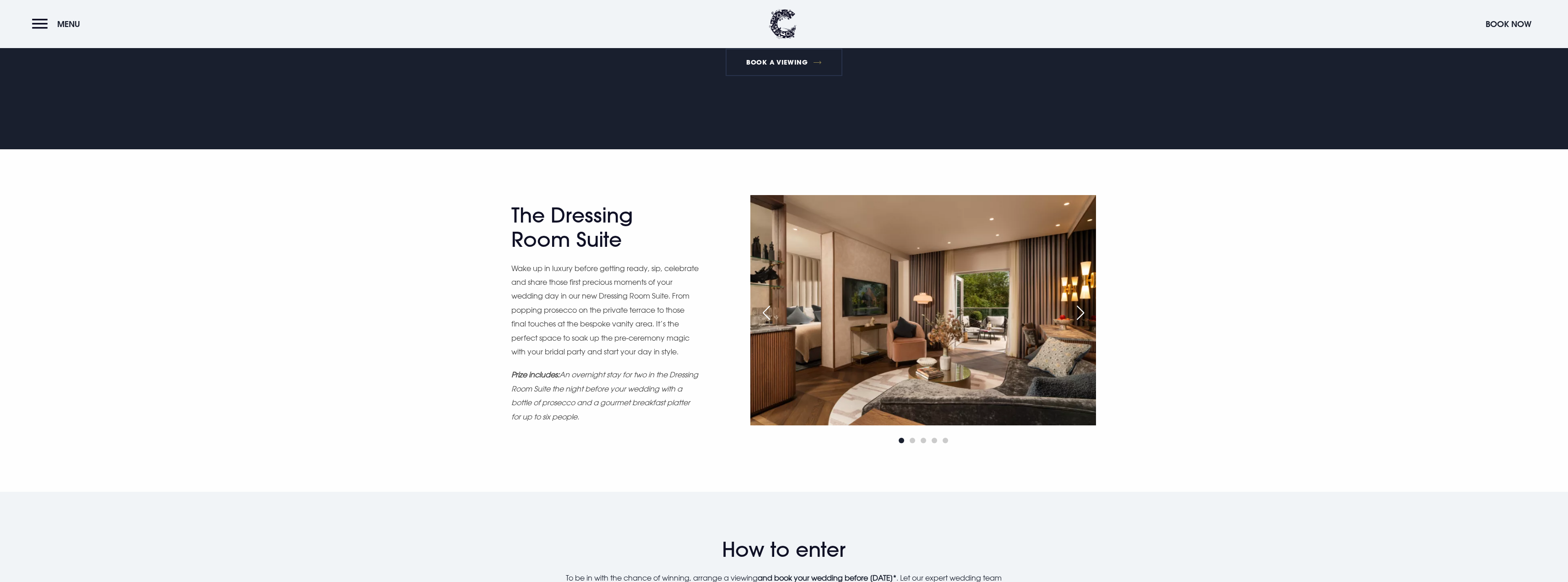
click at [1078, 309] on div "Next slide" at bounding box center [1080, 312] width 23 height 20
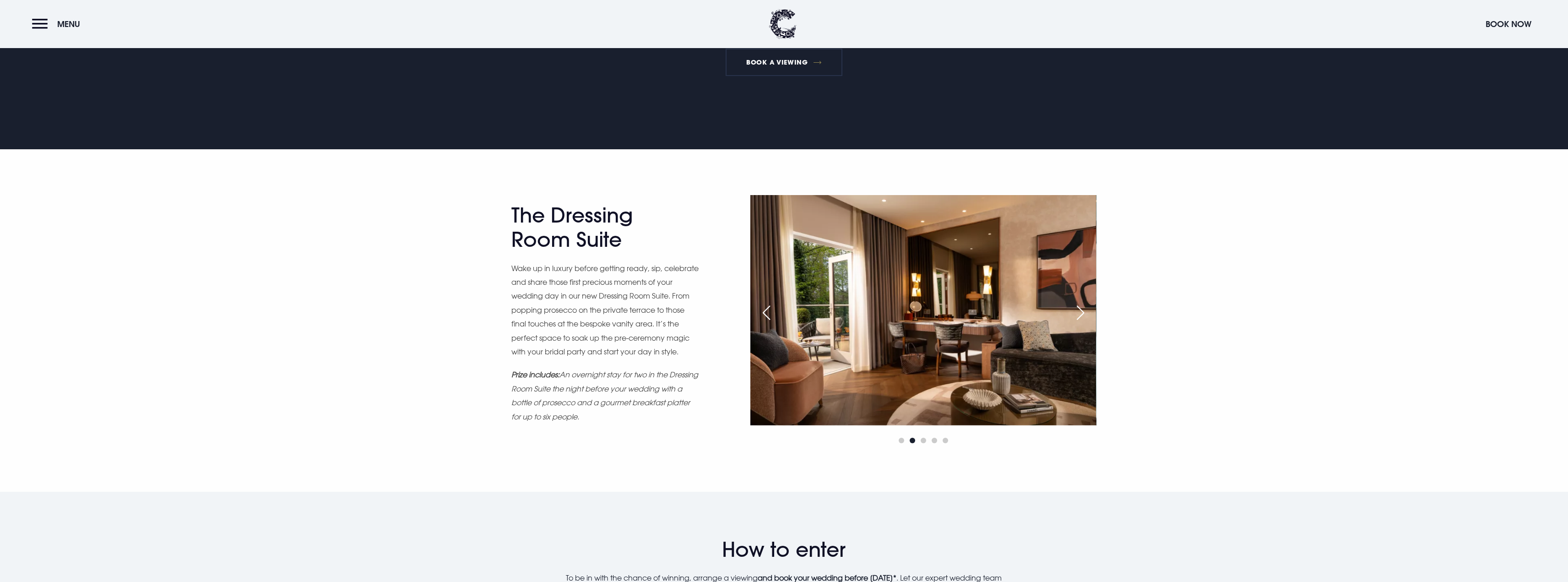
click at [1078, 309] on div "Next slide" at bounding box center [1080, 312] width 23 height 20
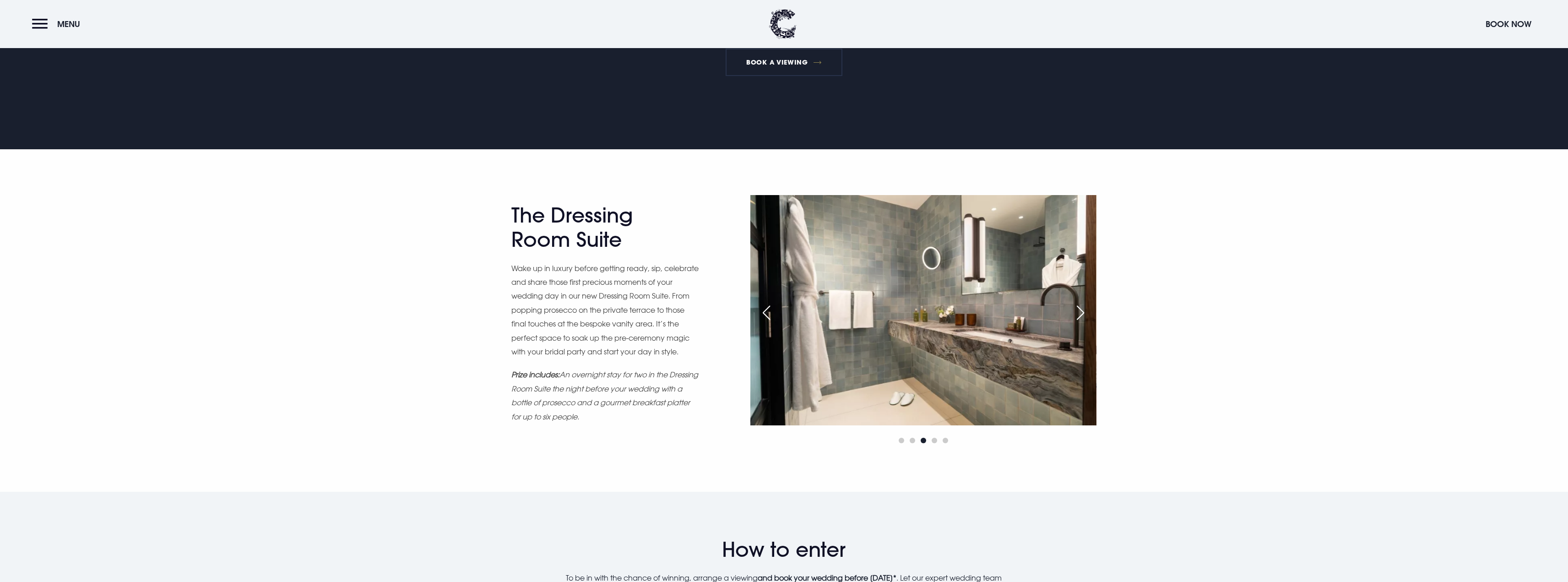
click at [1083, 312] on div "Next slide" at bounding box center [1080, 312] width 23 height 20
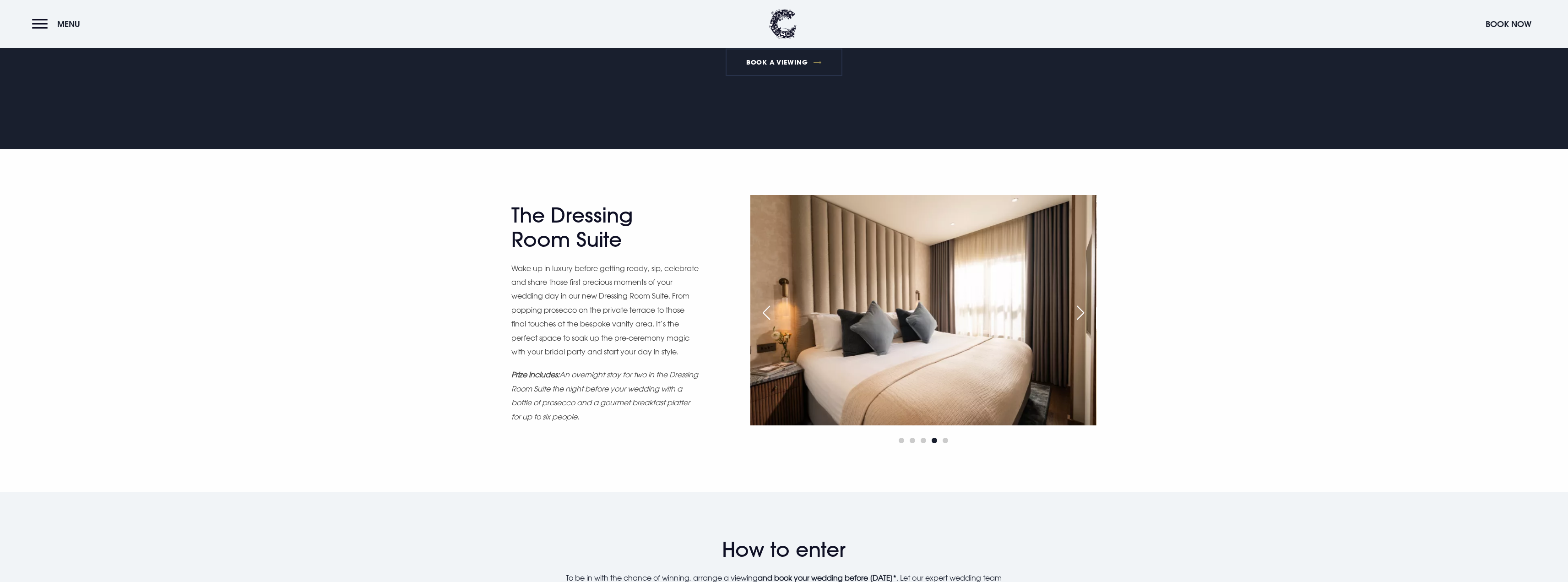
click at [1082, 312] on div "Next slide" at bounding box center [1080, 312] width 23 height 20
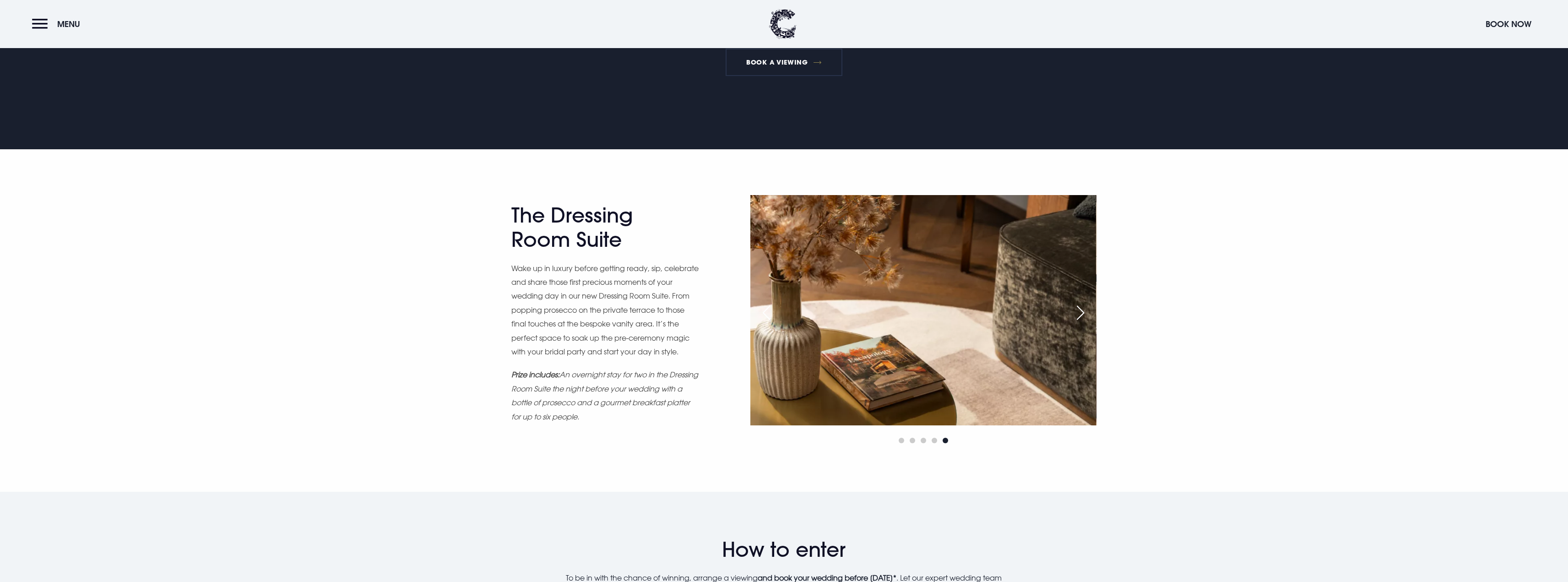
click at [1082, 311] on div "Next slide" at bounding box center [1080, 312] width 23 height 20
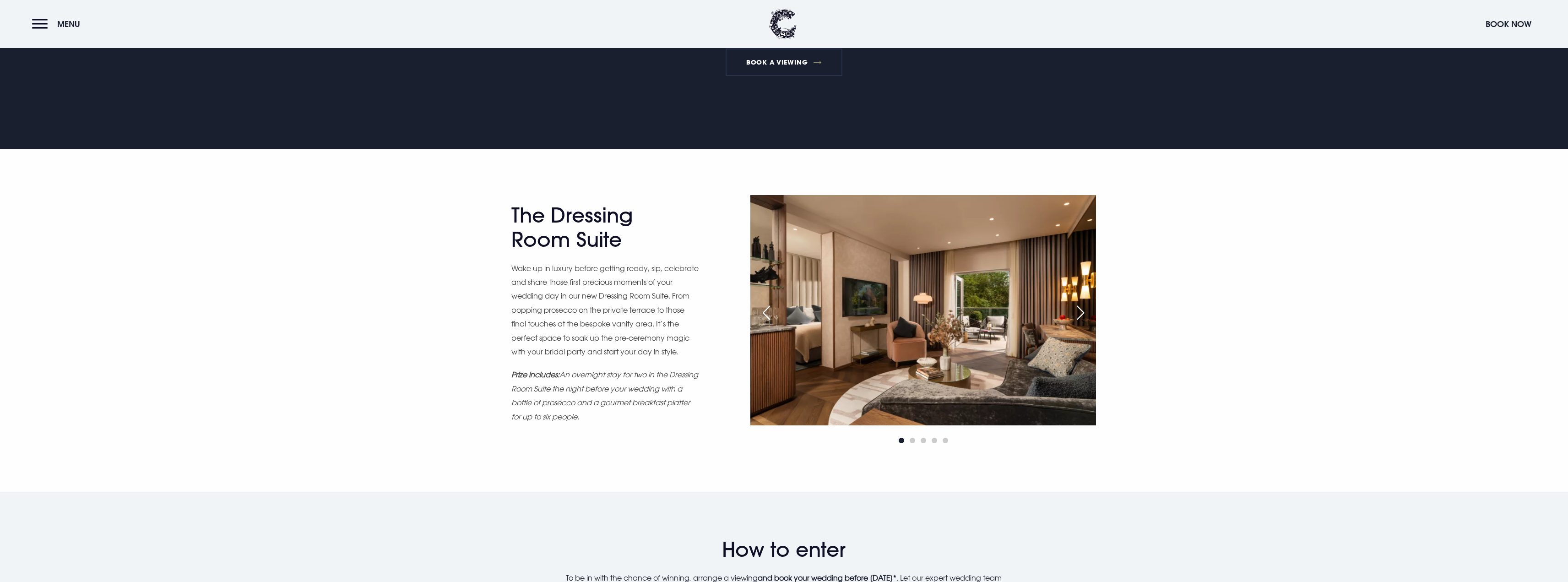
click at [1082, 311] on div "Next slide" at bounding box center [1080, 312] width 23 height 20
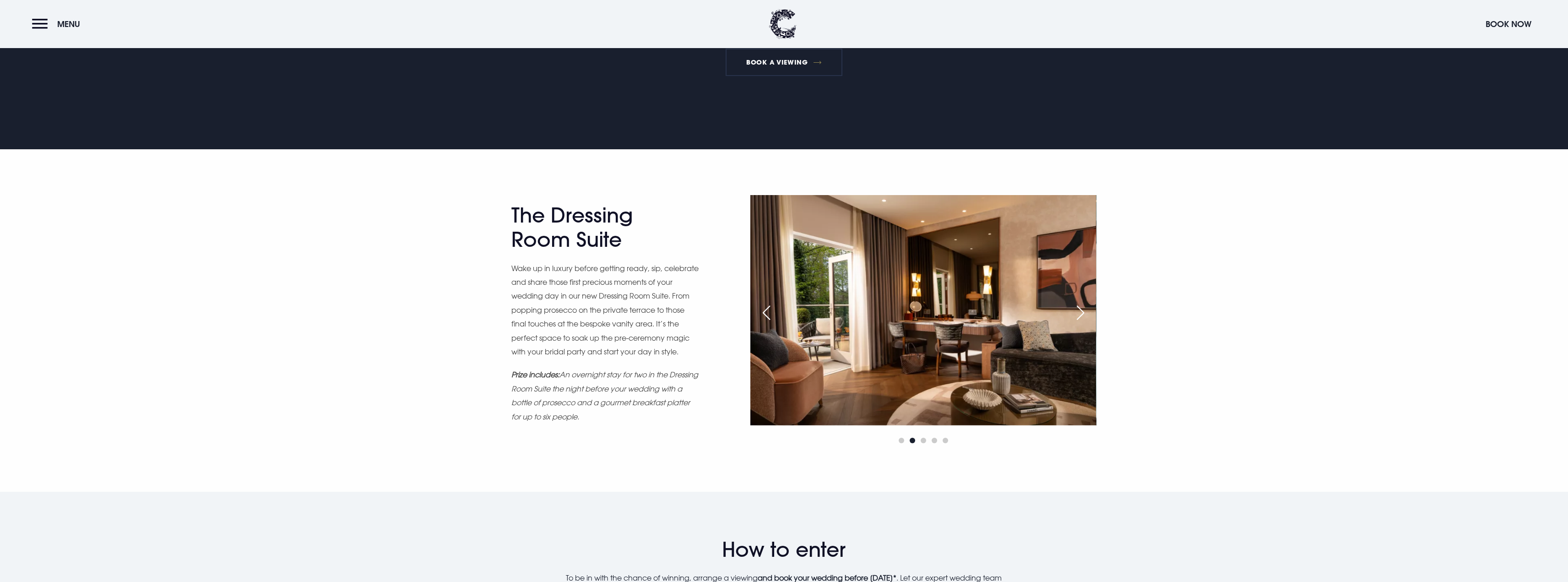
click at [1082, 311] on div "Next slide" at bounding box center [1080, 312] width 23 height 20
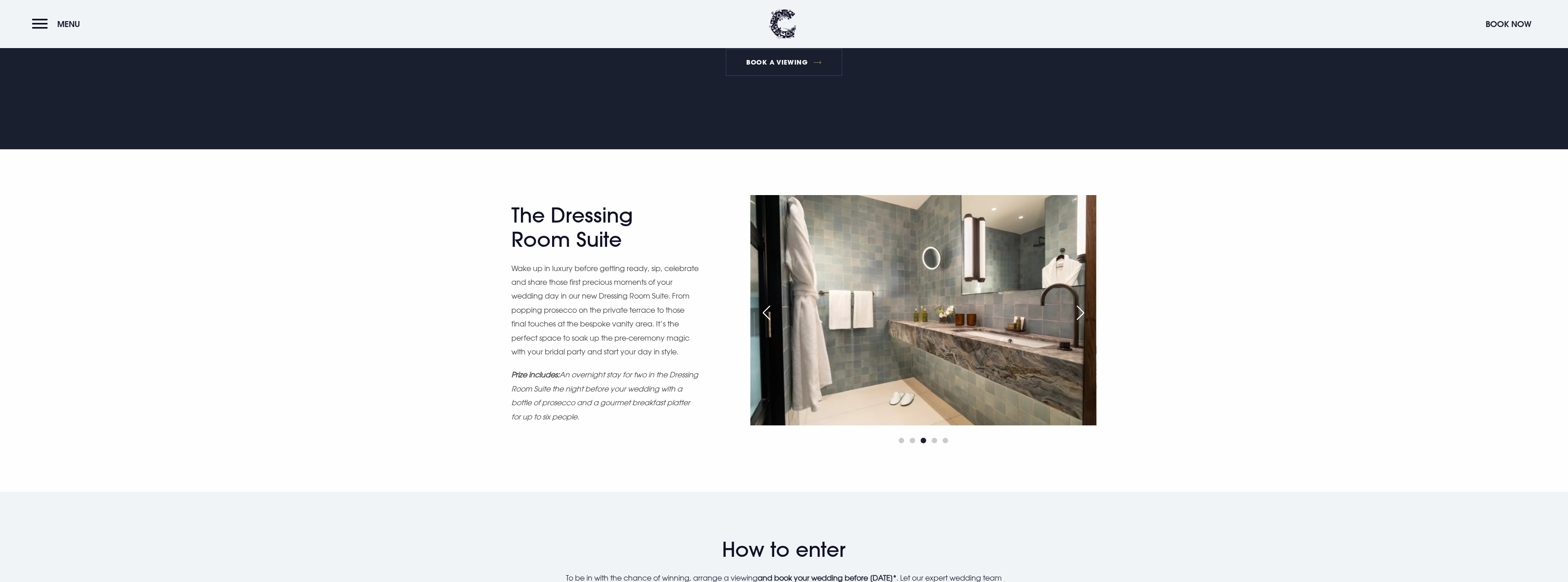
click at [1082, 311] on div "Next slide" at bounding box center [1080, 312] width 23 height 20
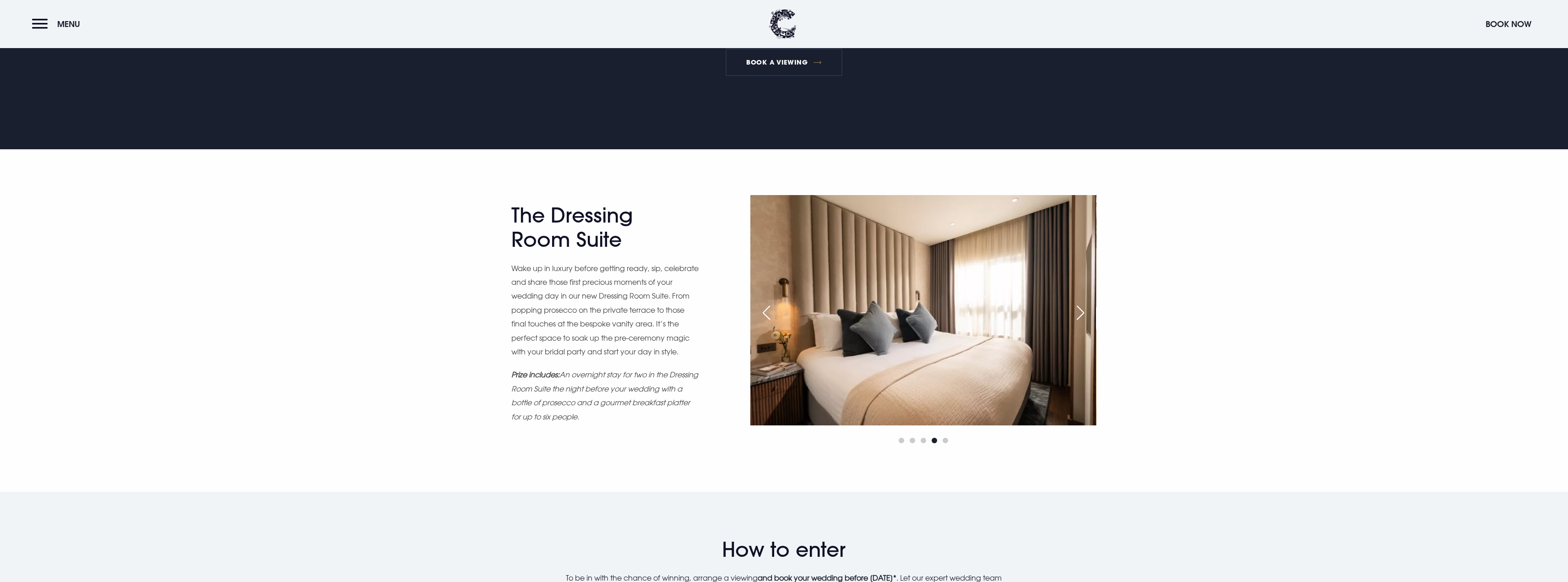
click at [1082, 311] on div "Next slide" at bounding box center [1080, 312] width 23 height 20
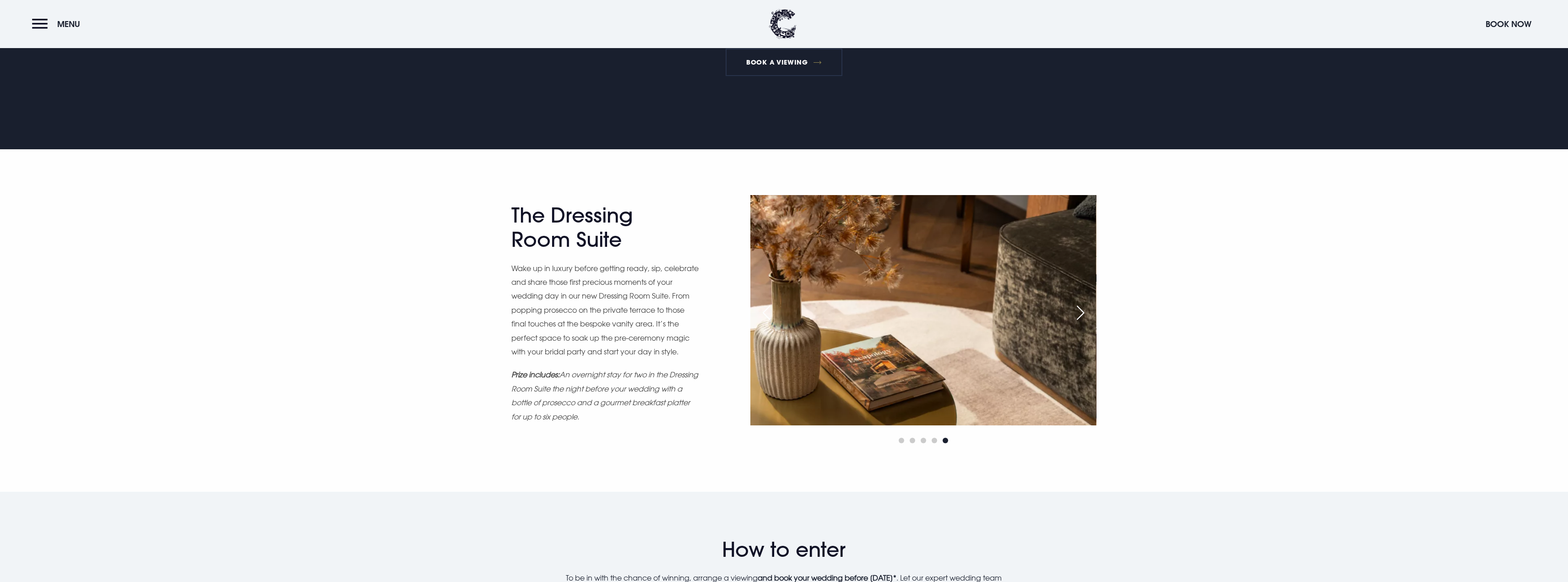
click at [1082, 311] on div "Next slide" at bounding box center [1080, 312] width 23 height 20
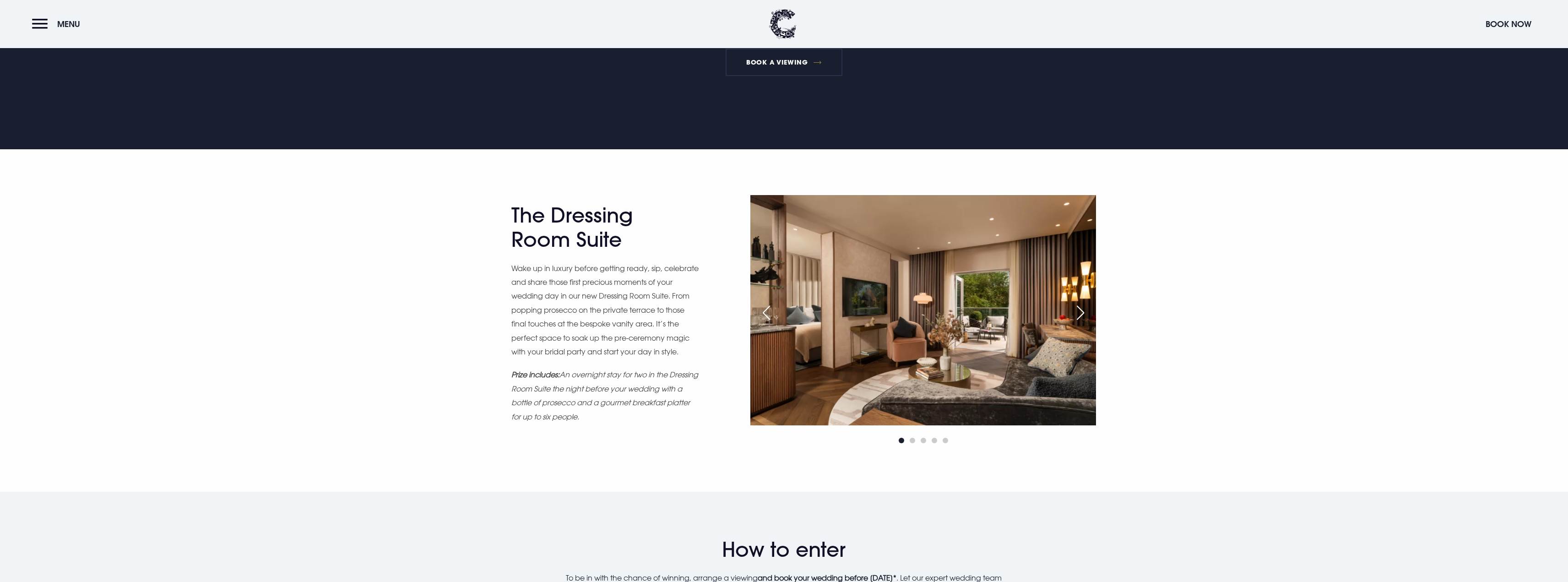
click at [1082, 311] on div "Next slide" at bounding box center [1080, 312] width 23 height 20
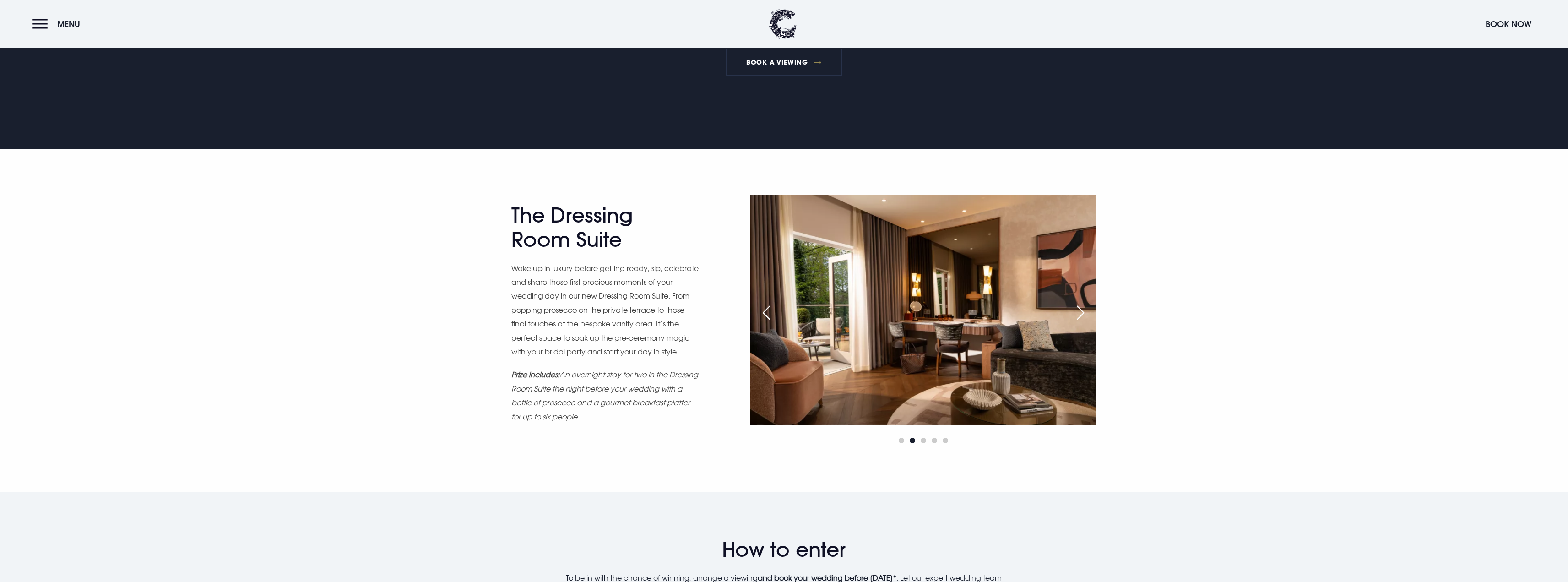
click at [1082, 311] on div "Next slide" at bounding box center [1080, 312] width 23 height 20
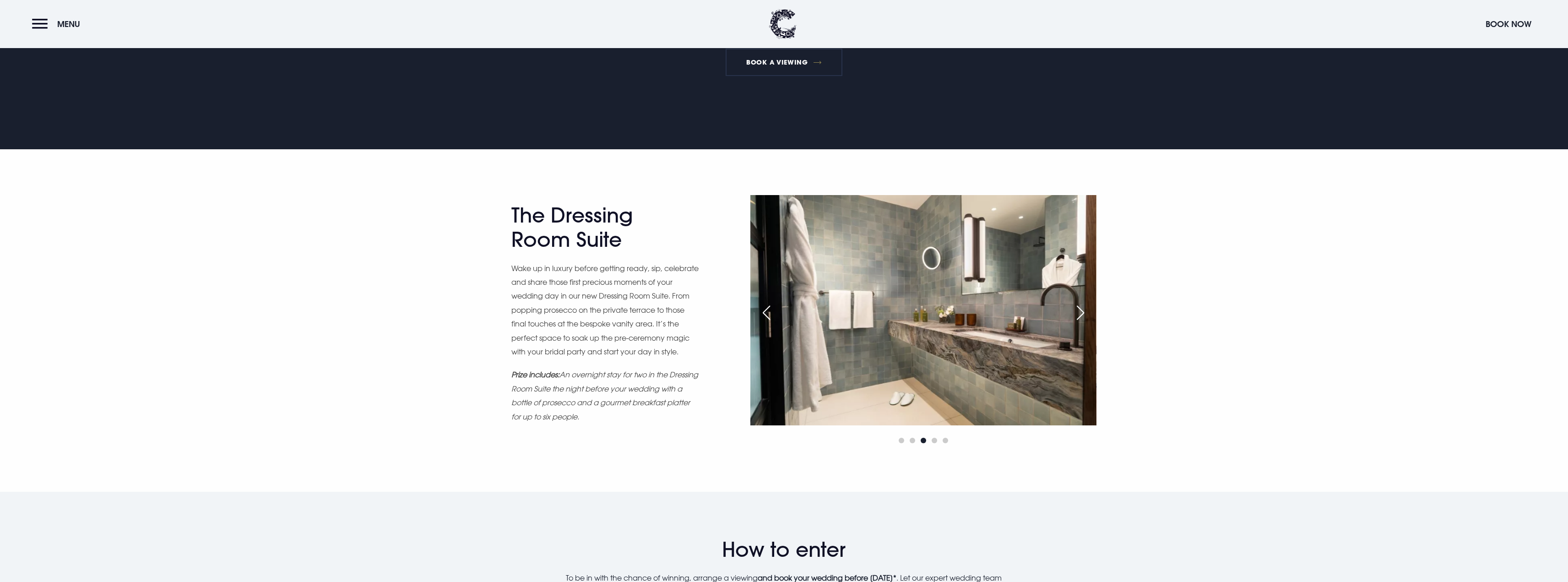
click at [1082, 311] on div "Next slide" at bounding box center [1080, 312] width 23 height 20
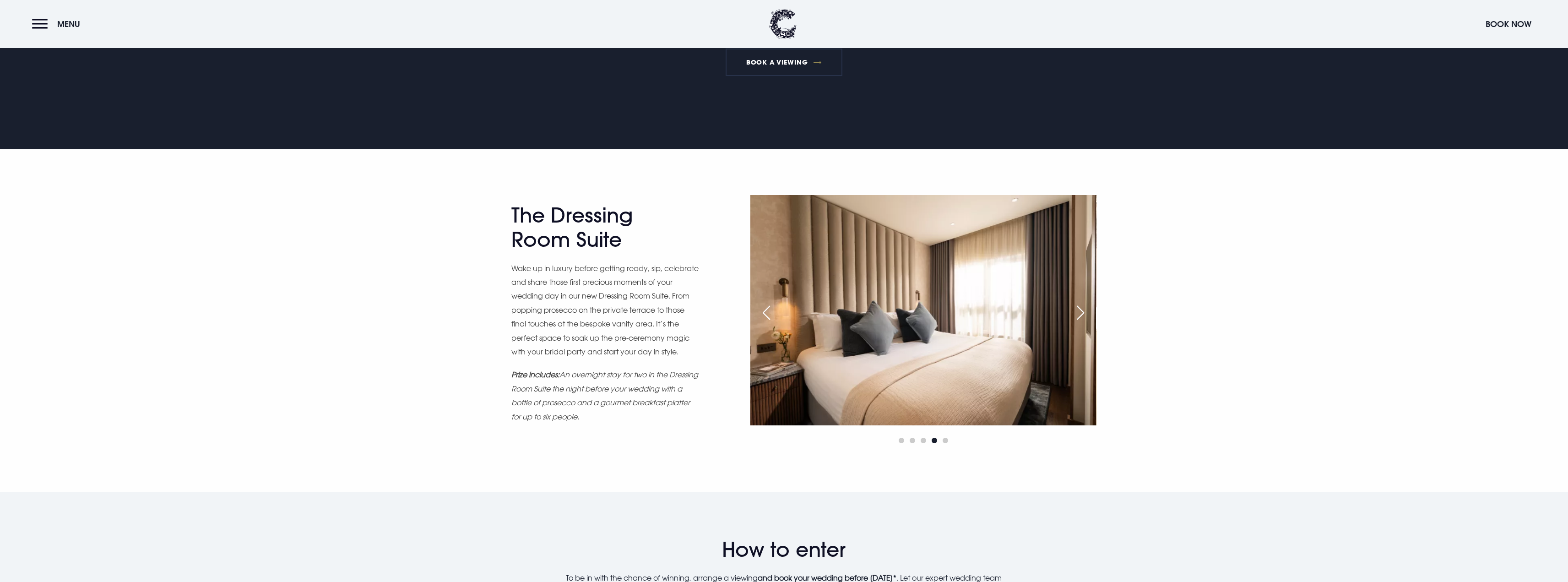
click at [1082, 311] on div "Next slide" at bounding box center [1080, 312] width 23 height 20
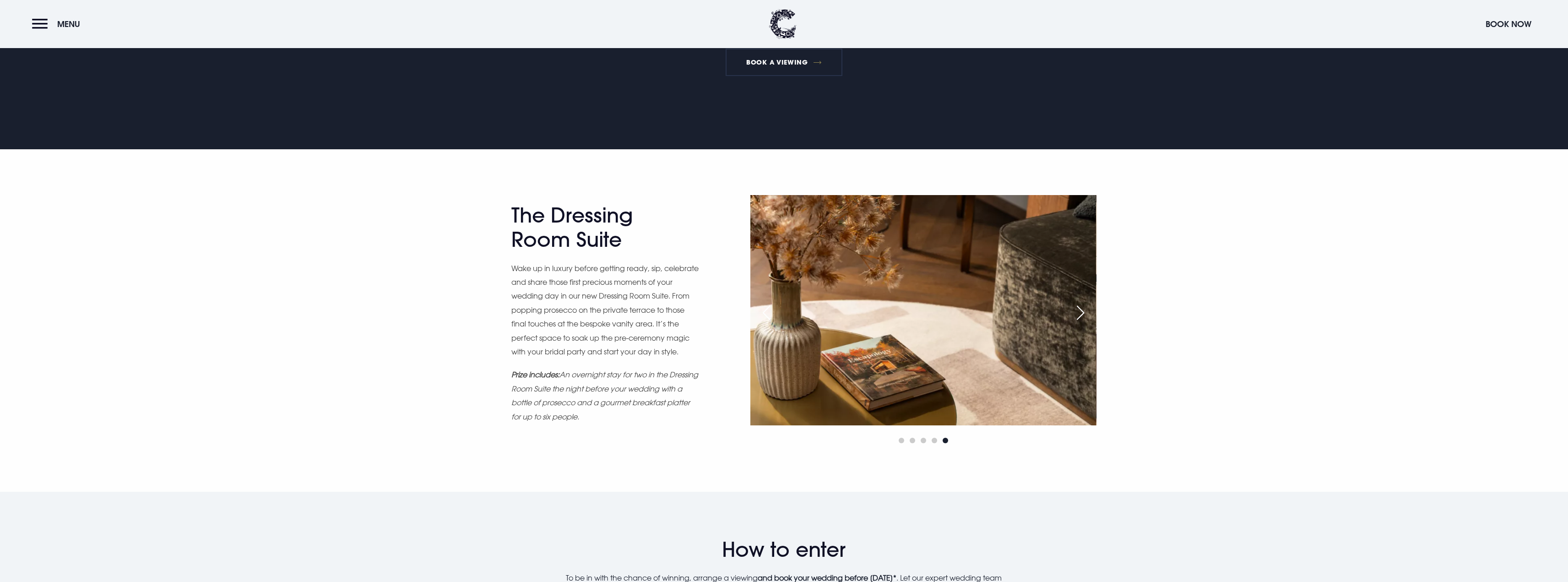
click at [1082, 311] on div "Next slide" at bounding box center [1080, 312] width 23 height 20
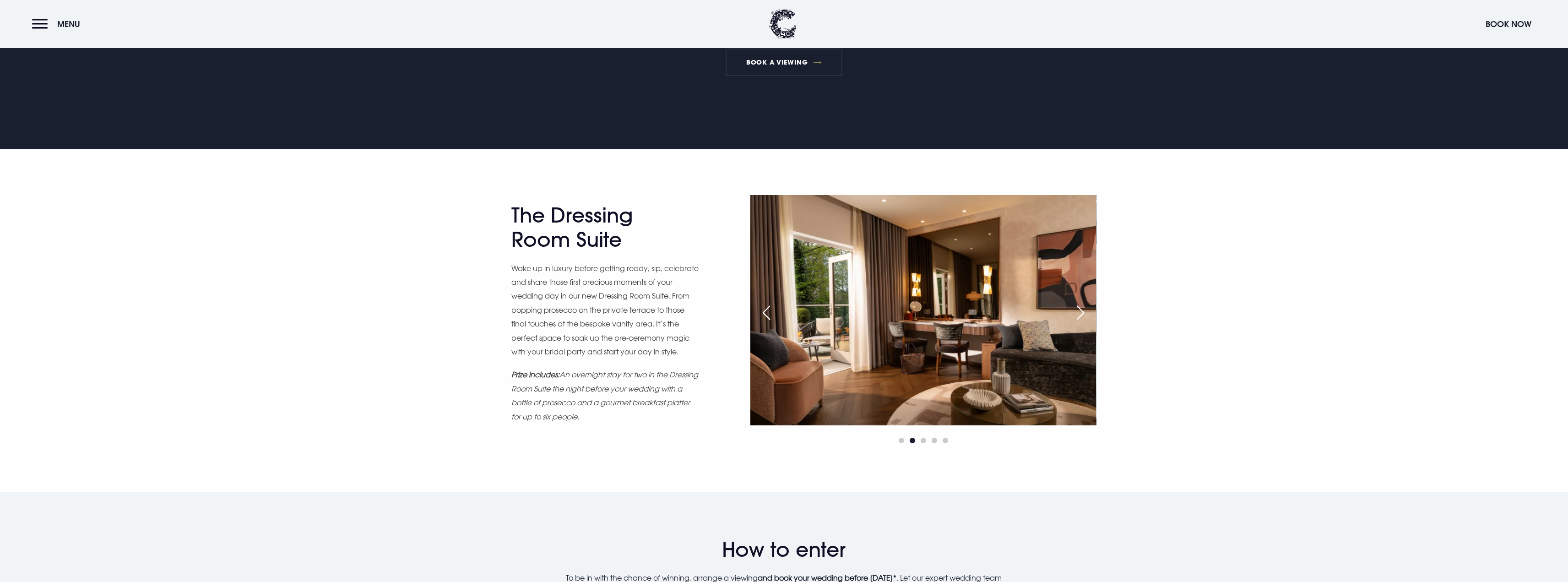
click at [1082, 310] on div "Next slide" at bounding box center [1080, 312] width 23 height 20
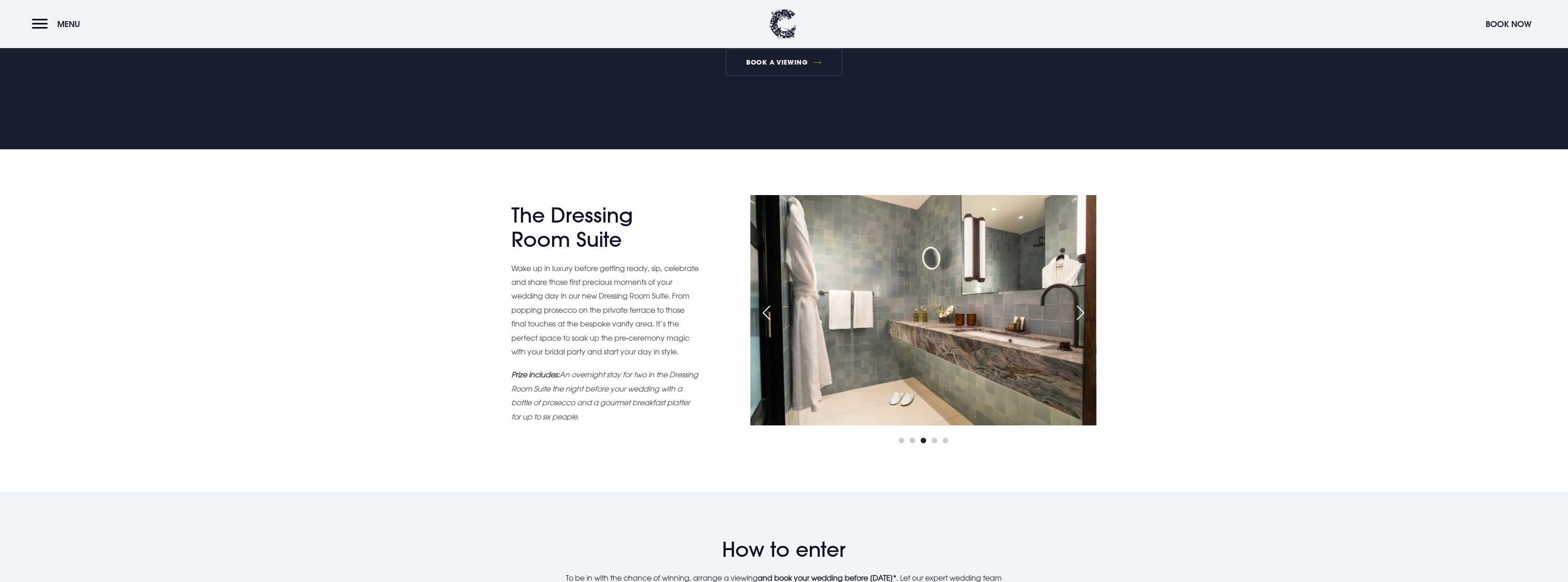
click at [1082, 310] on div "Next slide" at bounding box center [1080, 312] width 23 height 20
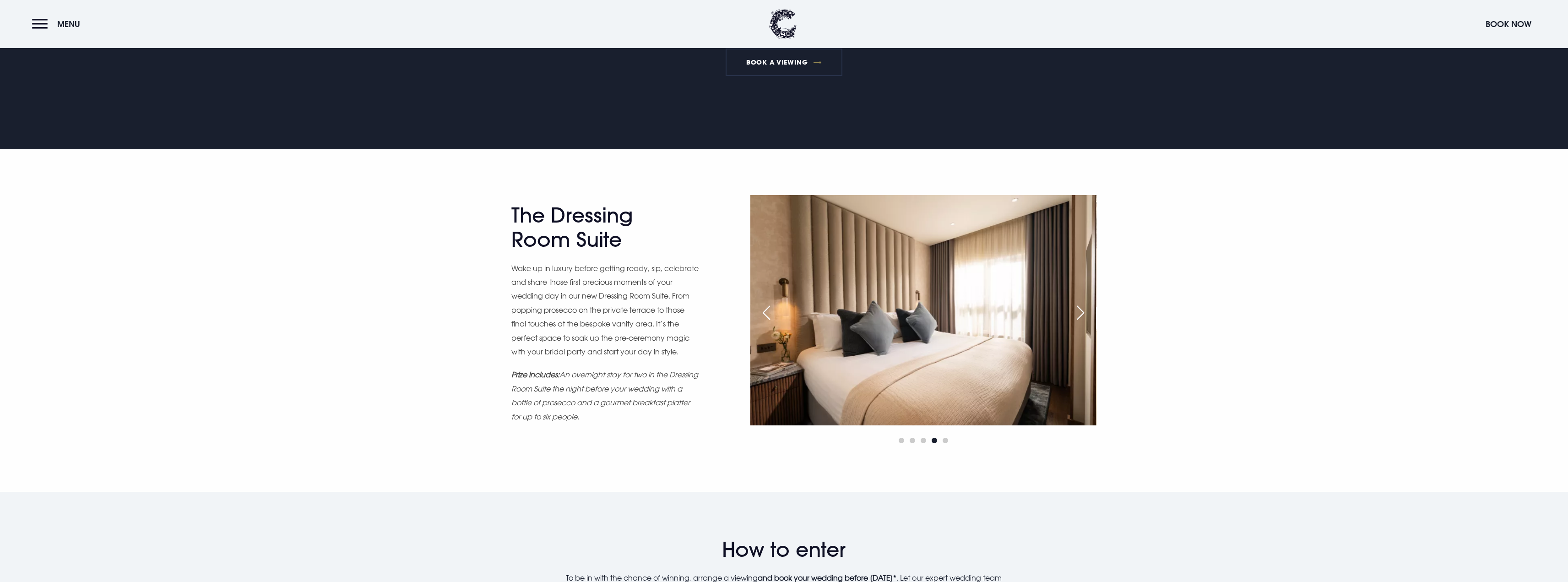
click at [1082, 310] on div "Next slide" at bounding box center [1080, 312] width 23 height 20
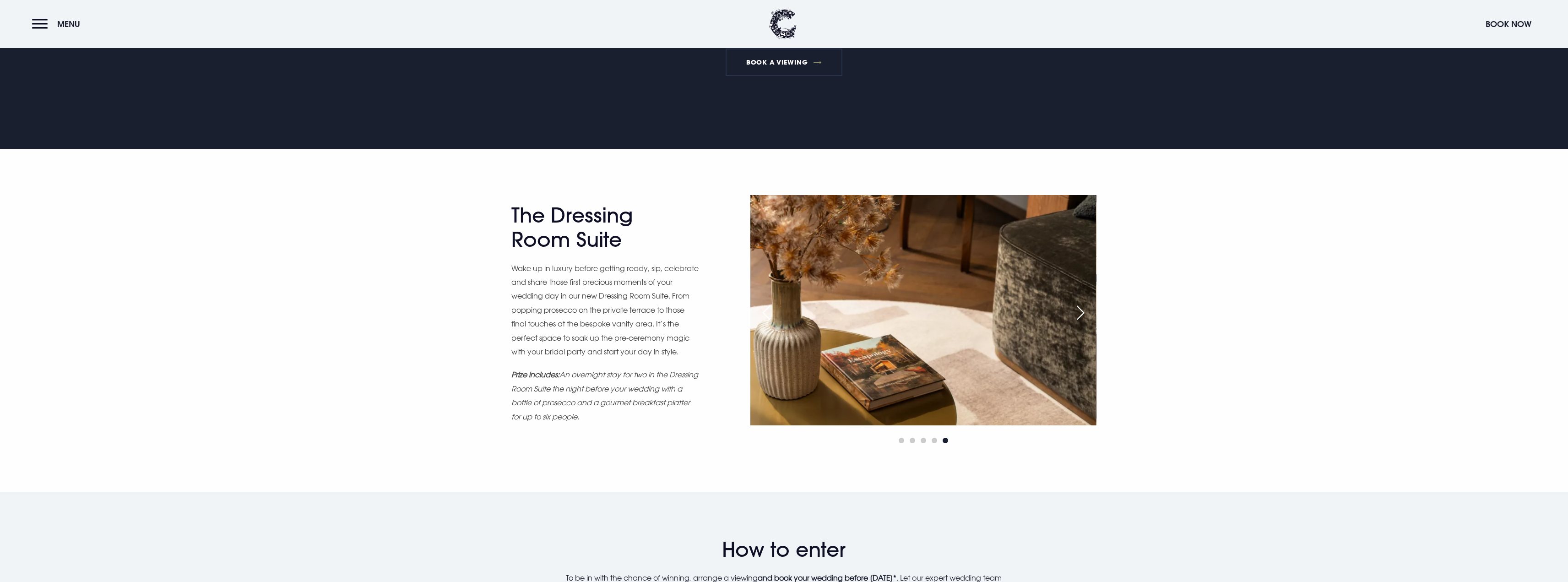
click at [1082, 310] on div "Next slide" at bounding box center [1080, 312] width 23 height 20
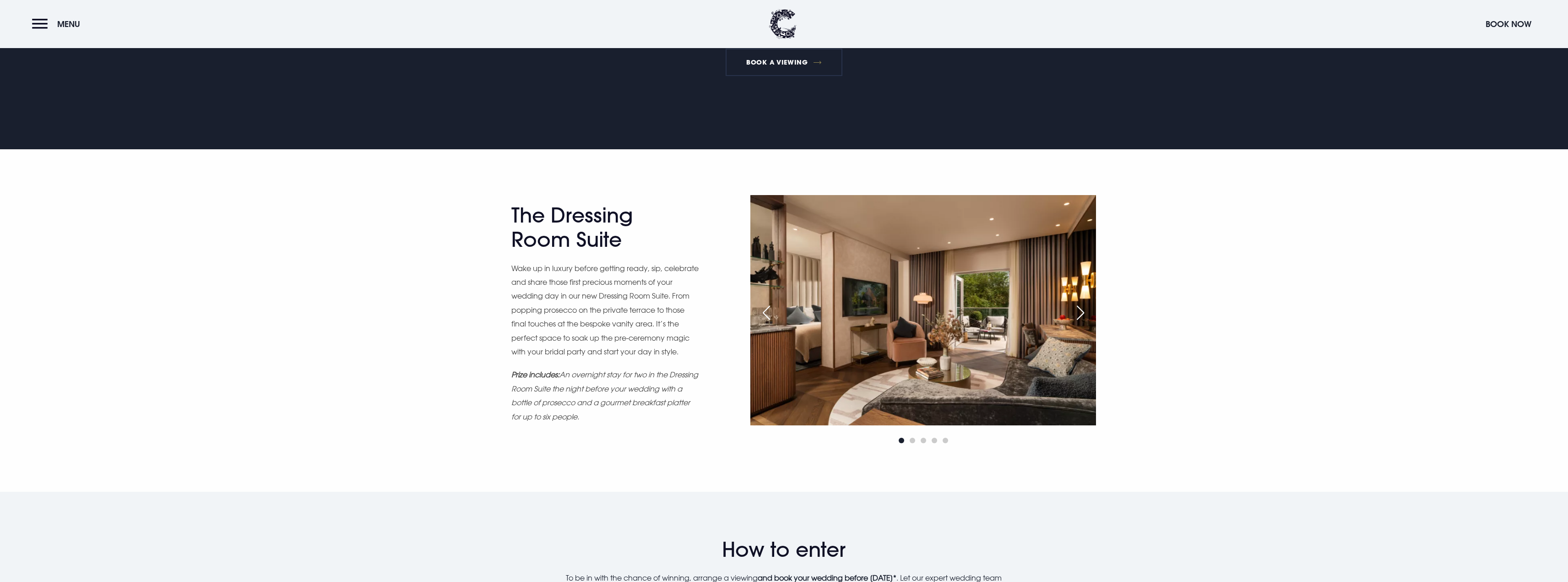
click at [1080, 306] on div "Next slide" at bounding box center [1080, 312] width 23 height 20
